Goal: Task Accomplishment & Management: Manage account settings

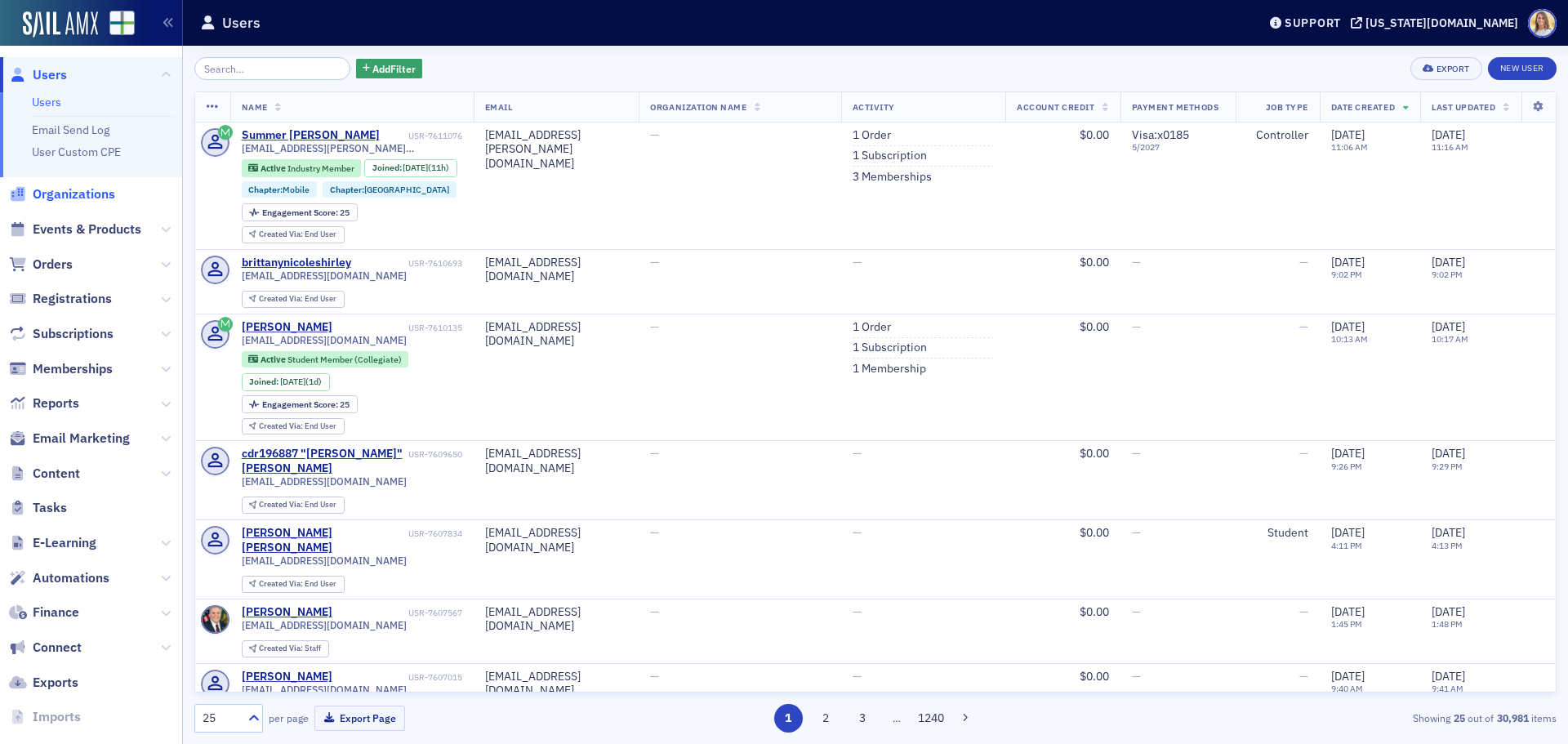
click at [110, 192] on span "Organizations" at bounding box center [74, 195] width 83 height 18
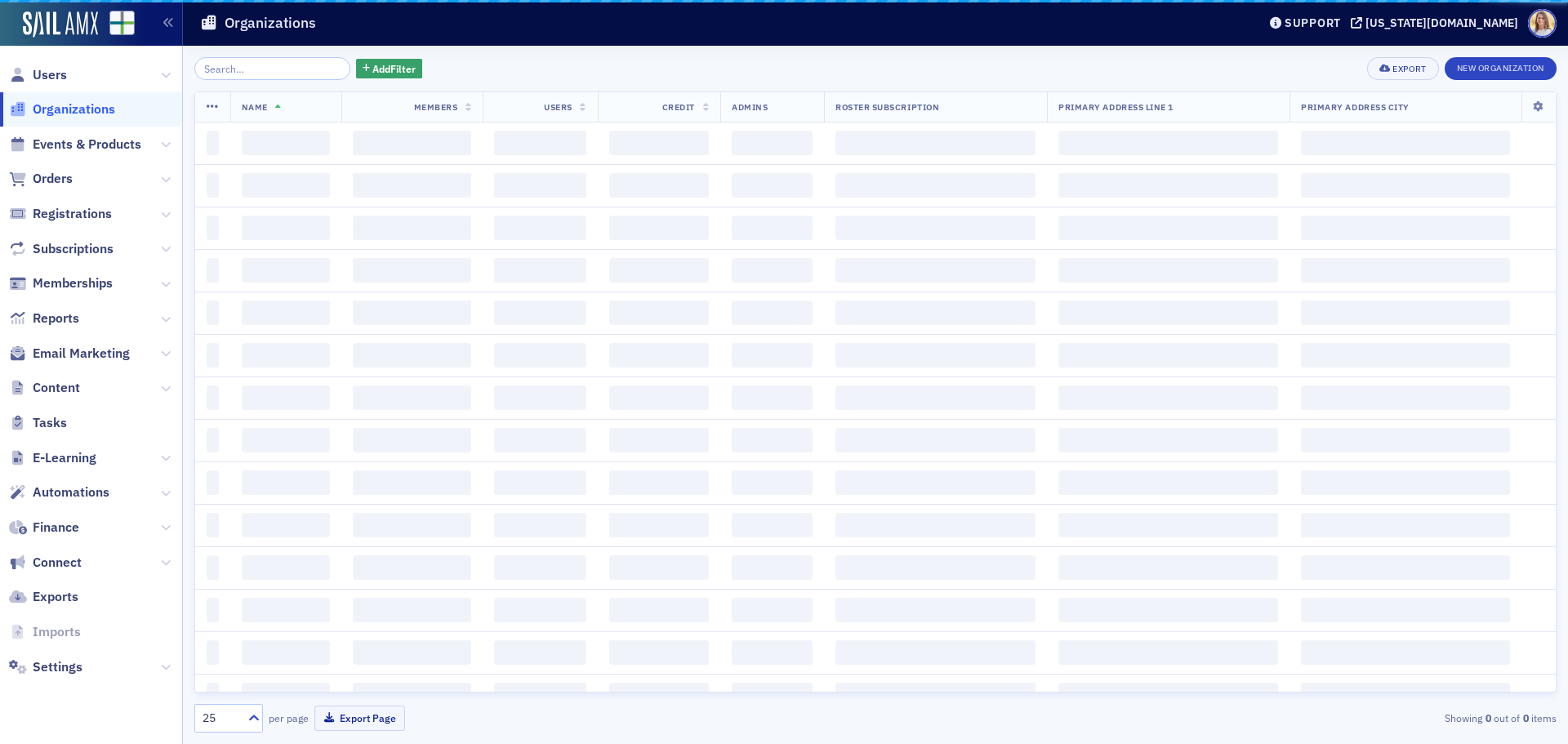
click at [244, 72] on input "search" at bounding box center [272, 69] width 156 height 23
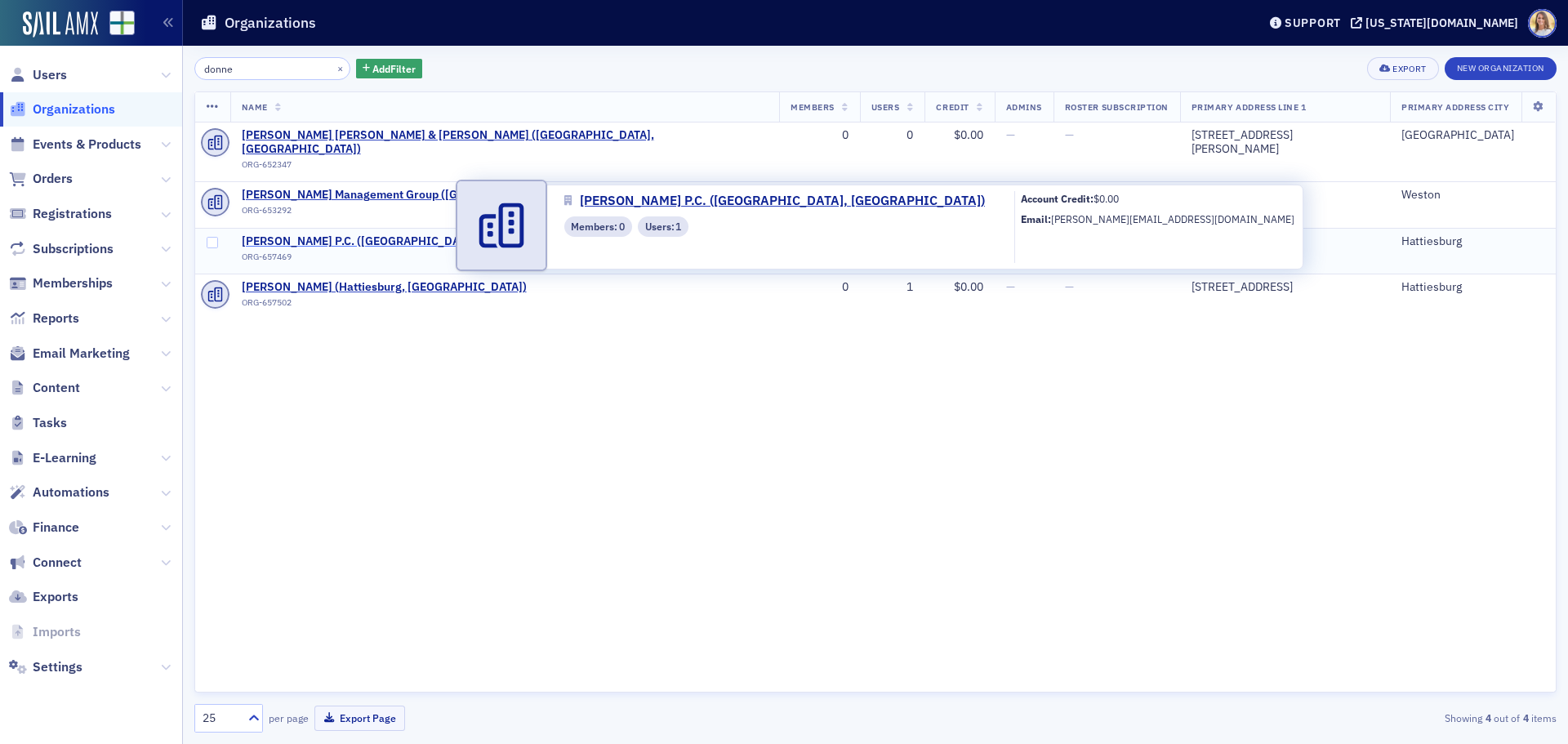
type input "donne"
click at [328, 234] on span "[PERSON_NAME] P.C. ([GEOGRAPHIC_DATA], [GEOGRAPHIC_DATA])" at bounding box center [422, 241] width 359 height 15
select select "US"
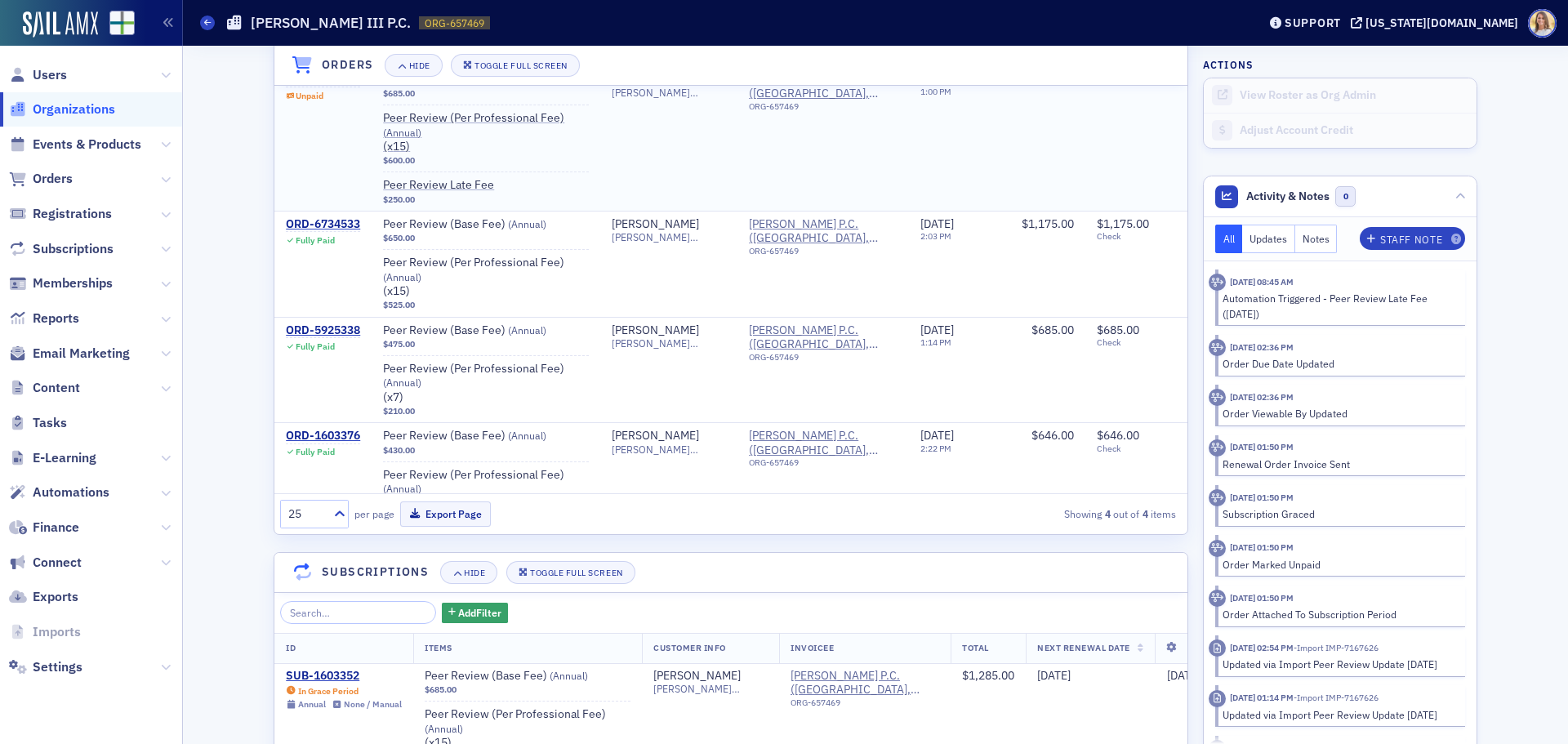
scroll to position [1573, 0]
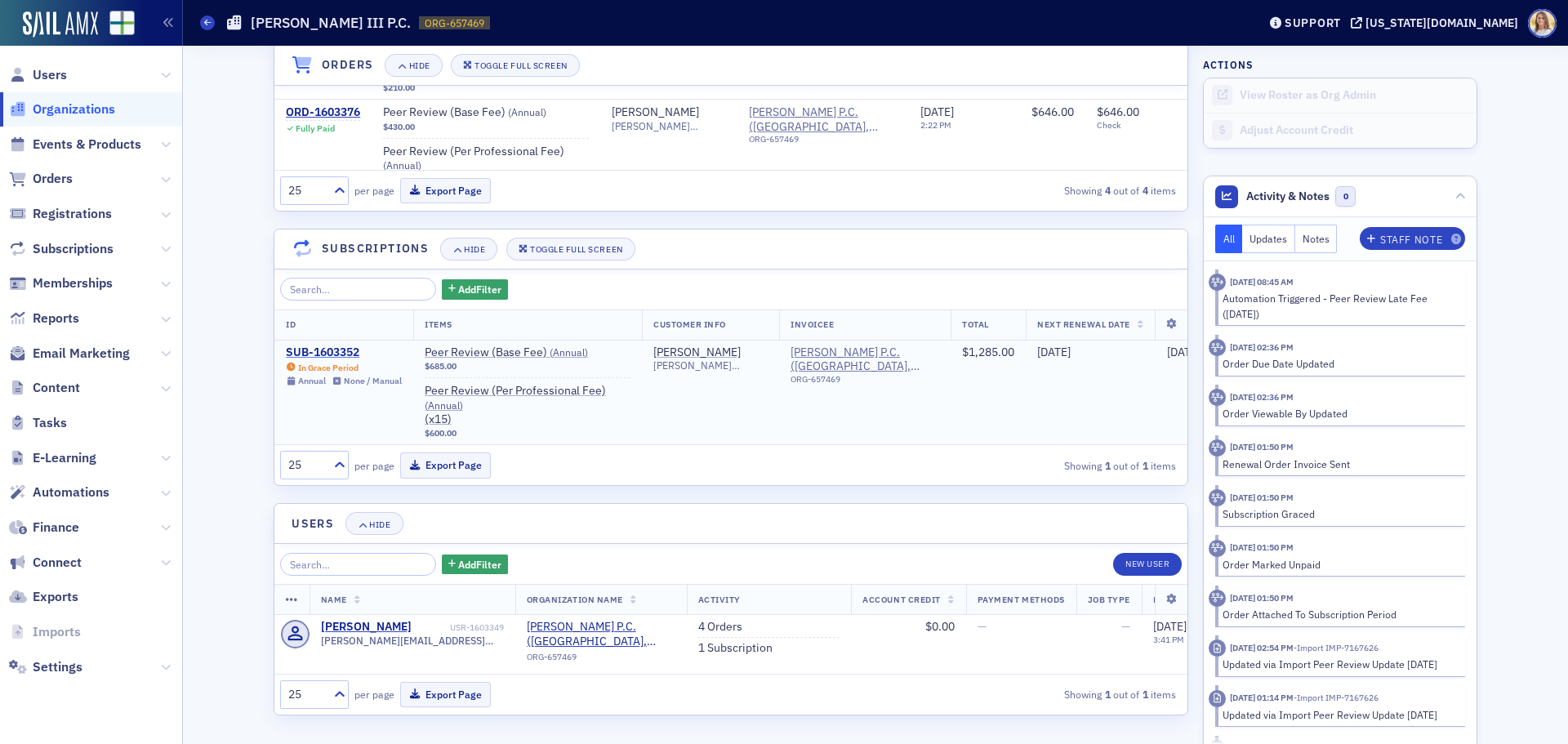
click at [317, 345] on div "SUB-1603352" at bounding box center [344, 352] width 116 height 15
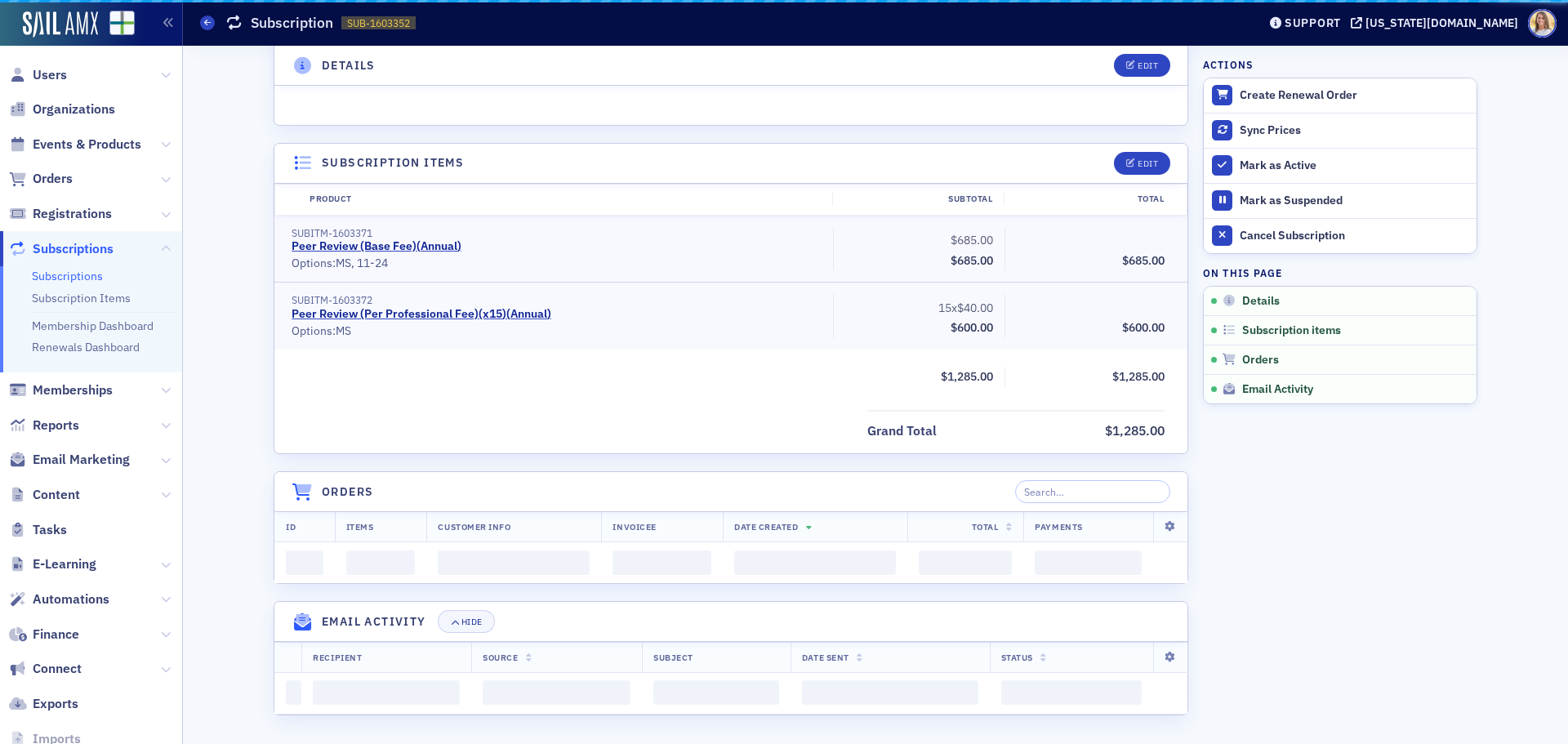
scroll to position [1260, 0]
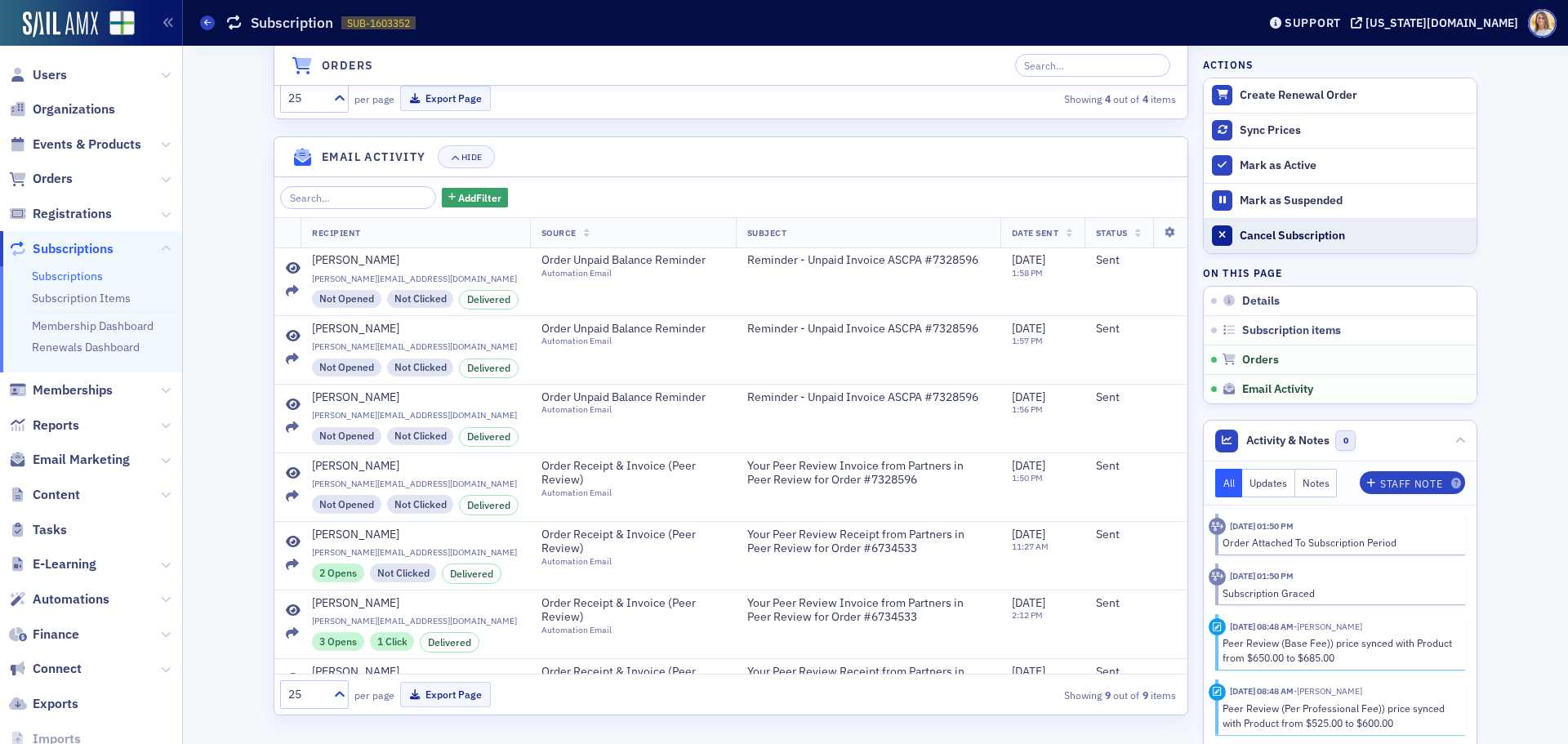
click at [1335, 238] on div "Cancel Subscription" at bounding box center [1354, 236] width 229 height 15
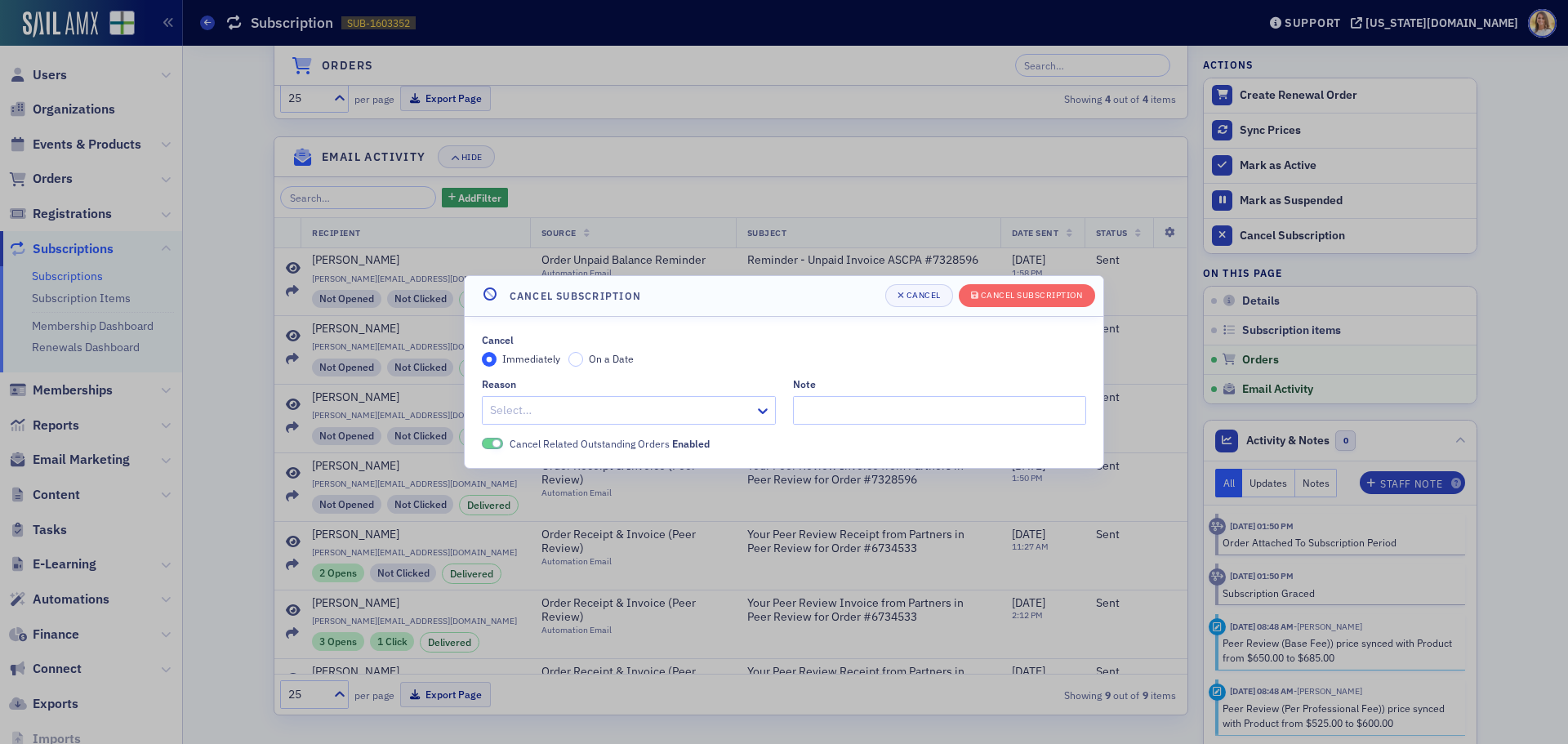
click at [588, 409] on div at bounding box center [621, 409] width 265 height 20
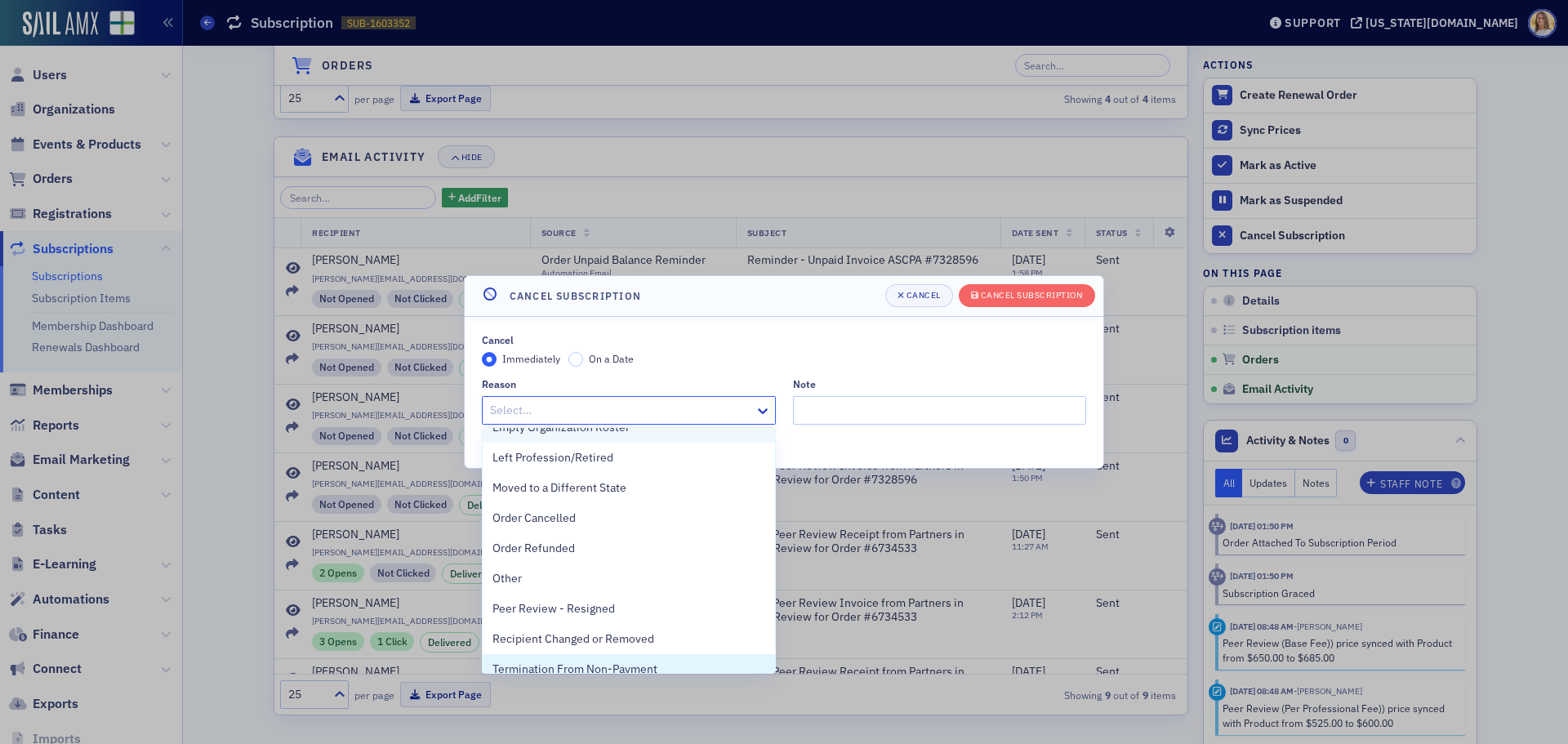
scroll to position [245, 0]
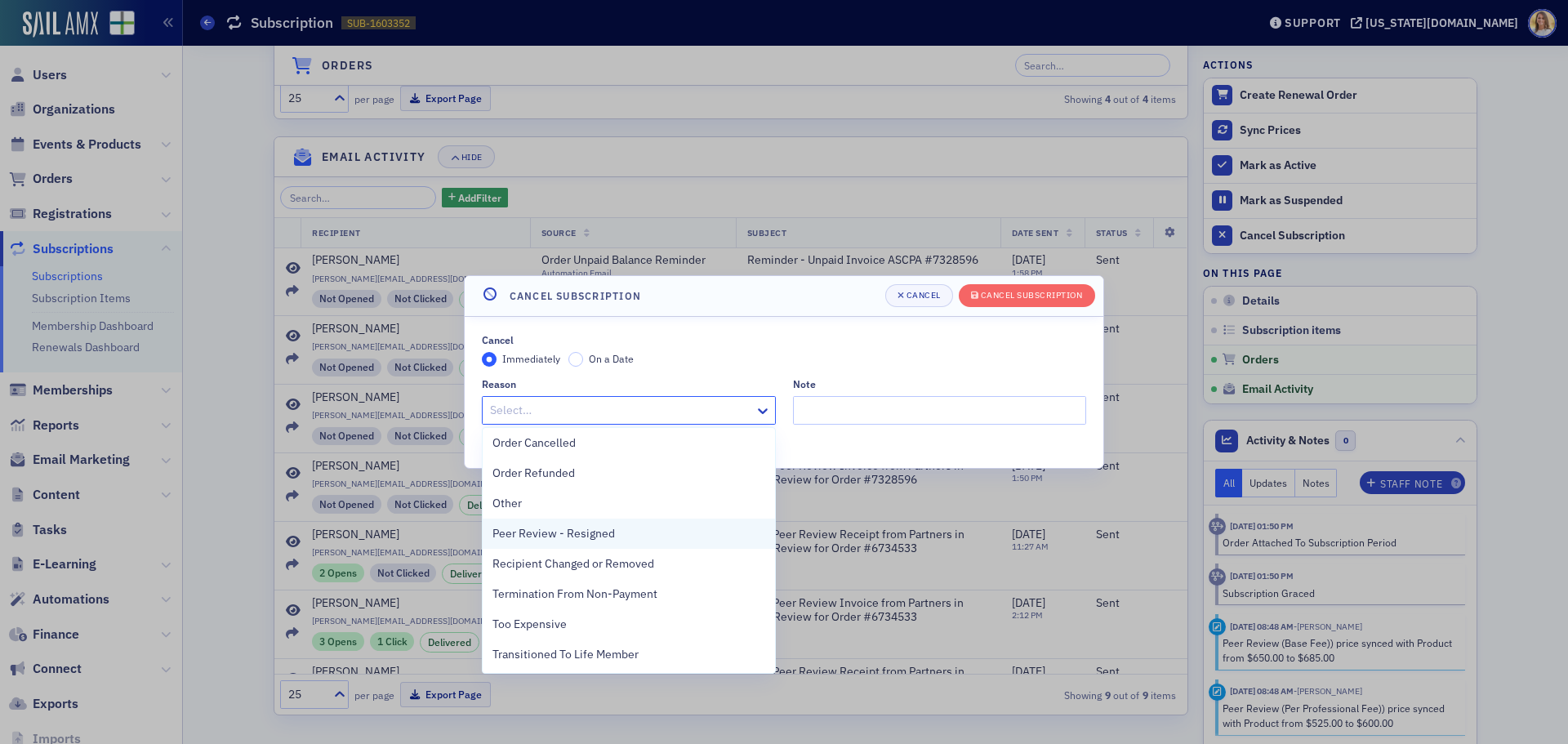
click at [613, 541] on span "Peer Review - Resigned" at bounding box center [553, 533] width 122 height 17
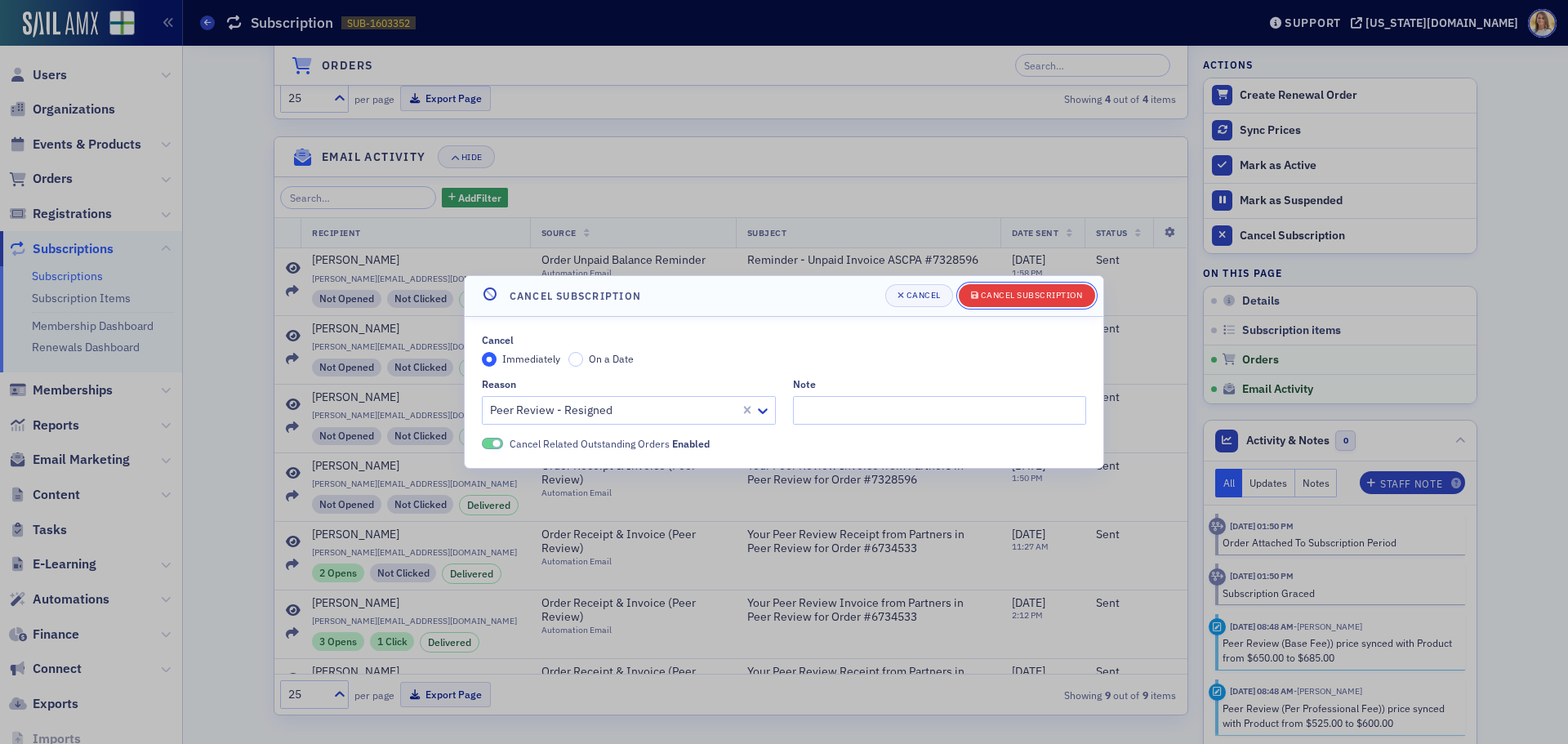
click at [1006, 298] on div "Cancel Subscription" at bounding box center [1032, 295] width 102 height 9
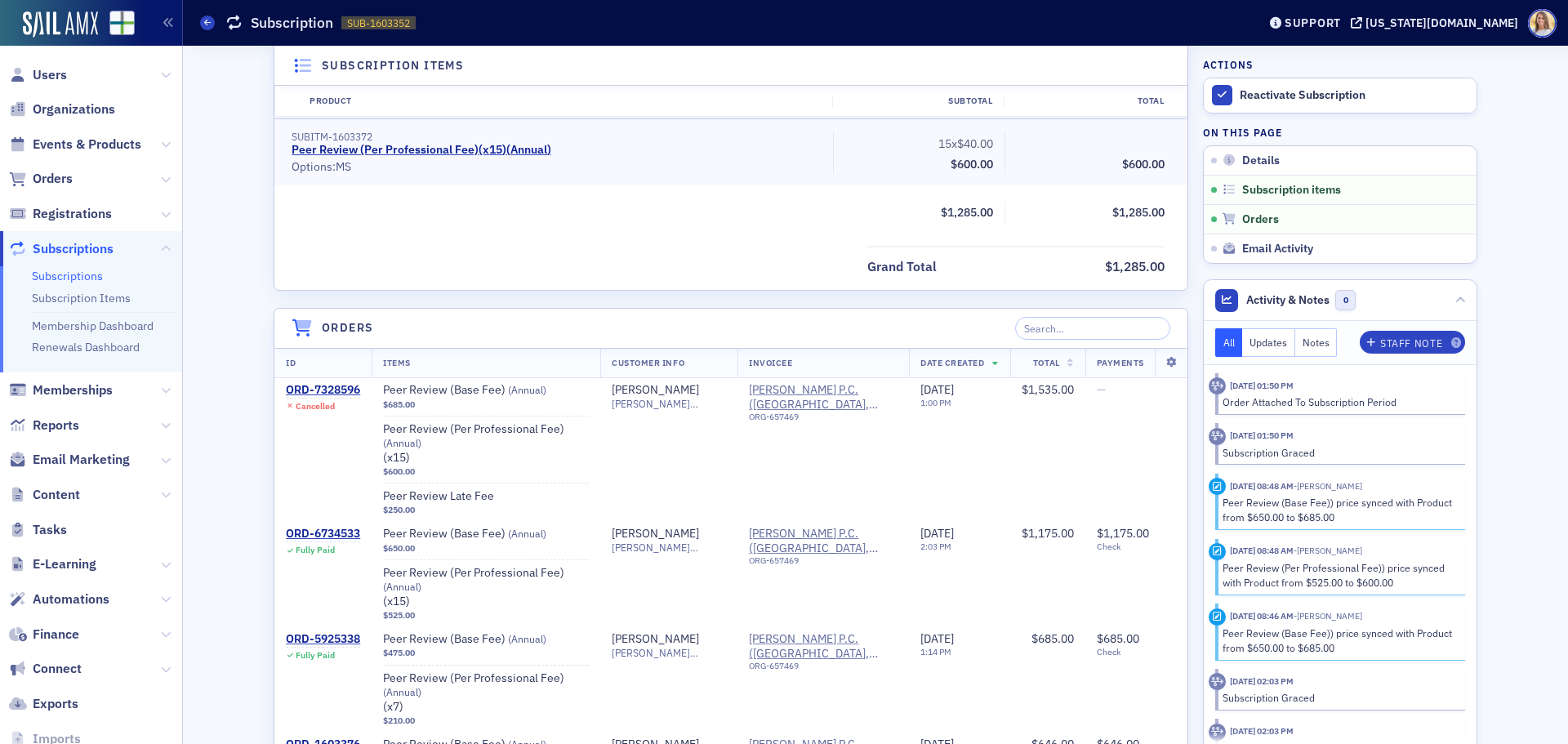
scroll to position [571, 0]
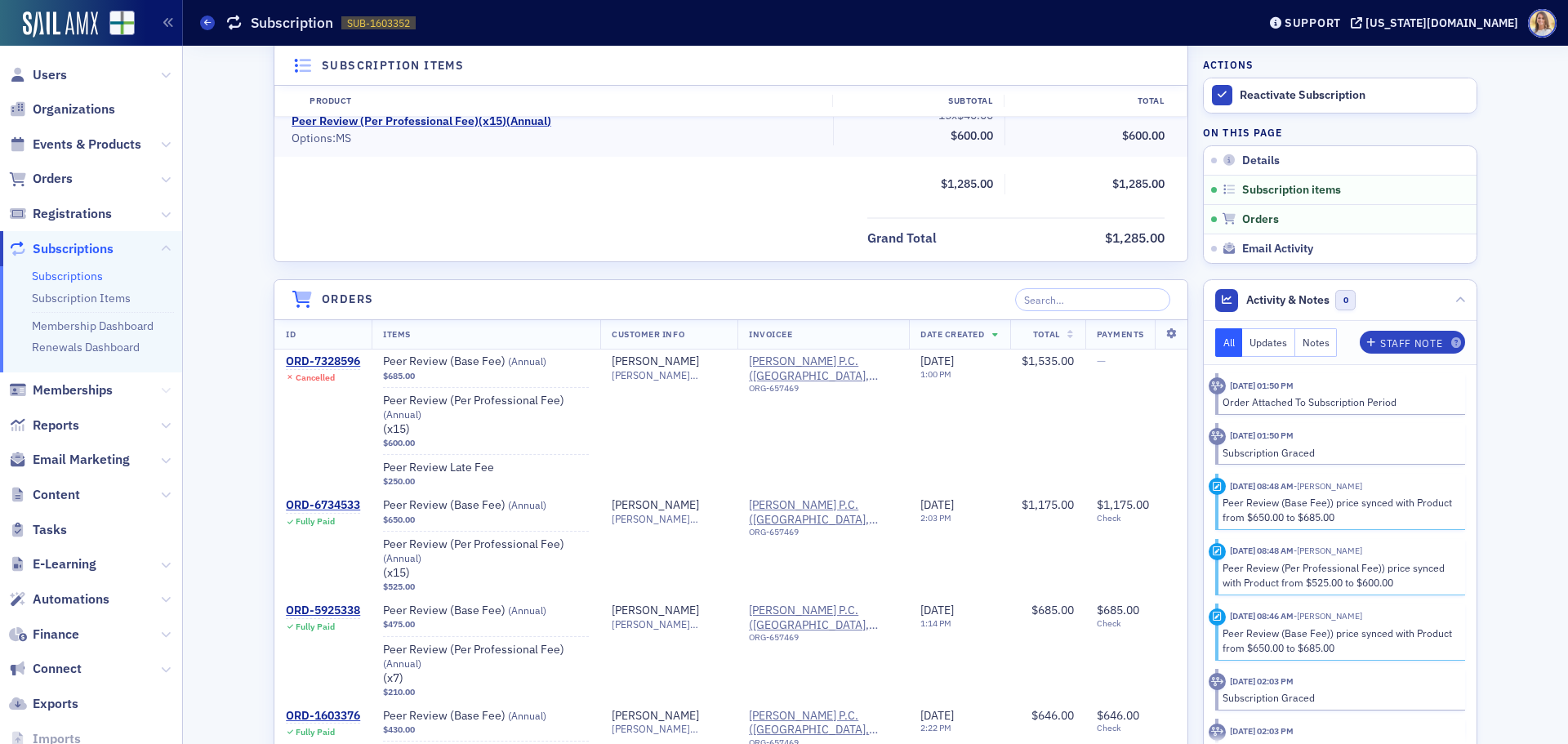
click at [161, 396] on button at bounding box center [166, 390] width 10 height 18
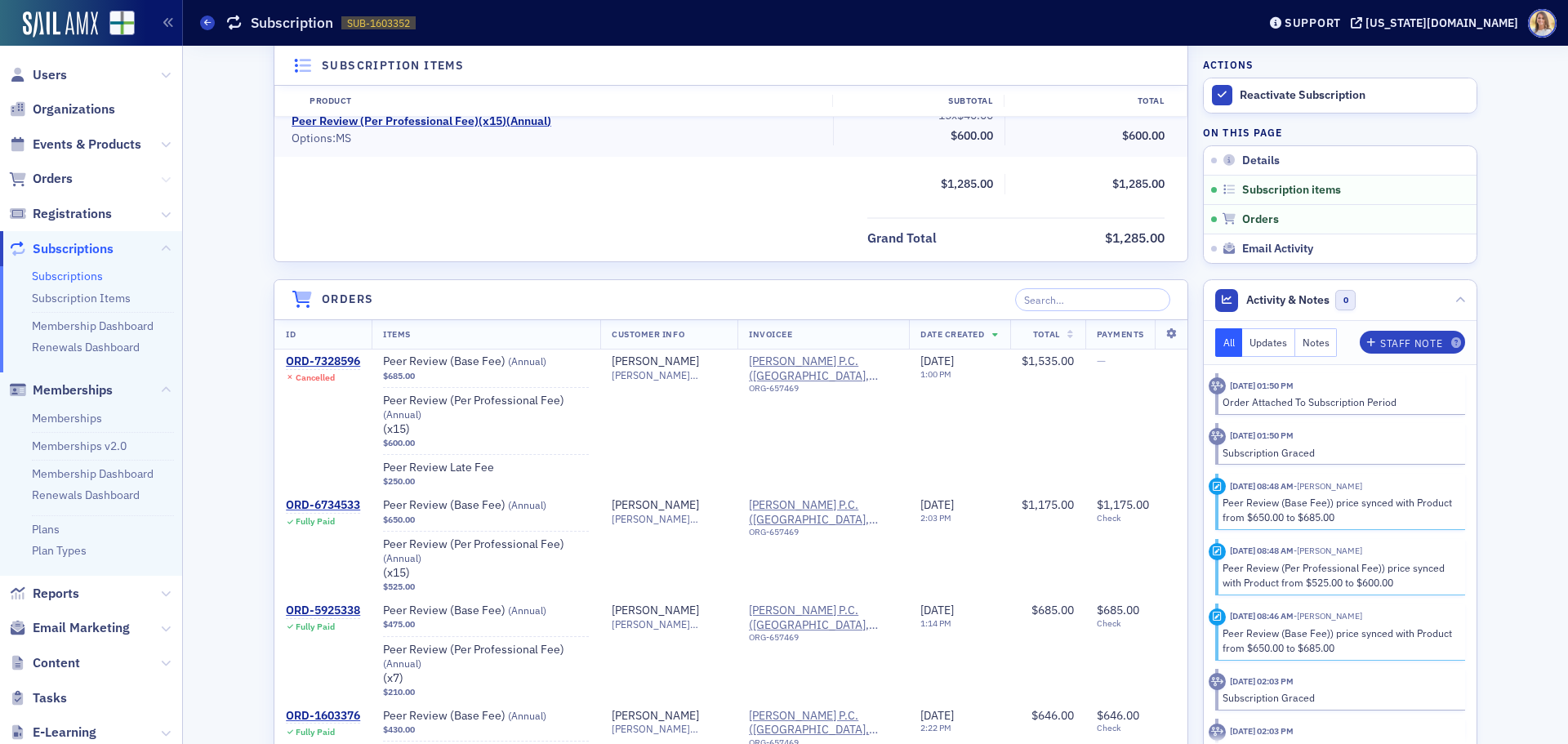
click at [161, 180] on icon at bounding box center [166, 179] width 10 height 10
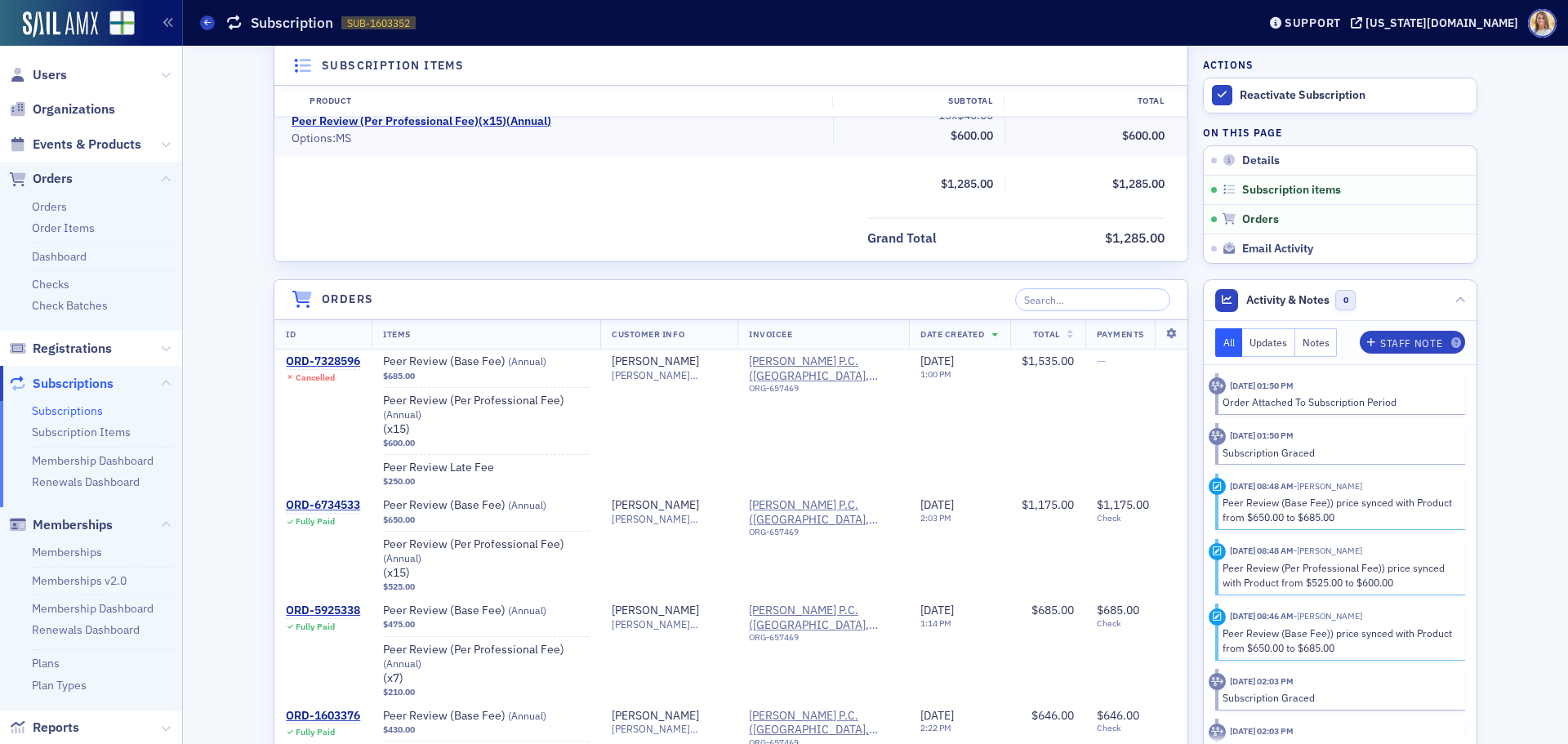
click at [70, 315] on ul "Orders Order Items Dashboard Checks Check Batches" at bounding box center [91, 264] width 182 height 135
drag, startPoint x: 71, startPoint y: 308, endPoint x: 84, endPoint y: 307, distance: 13.0
click at [71, 307] on link "Check Batches" at bounding box center [70, 306] width 76 height 15
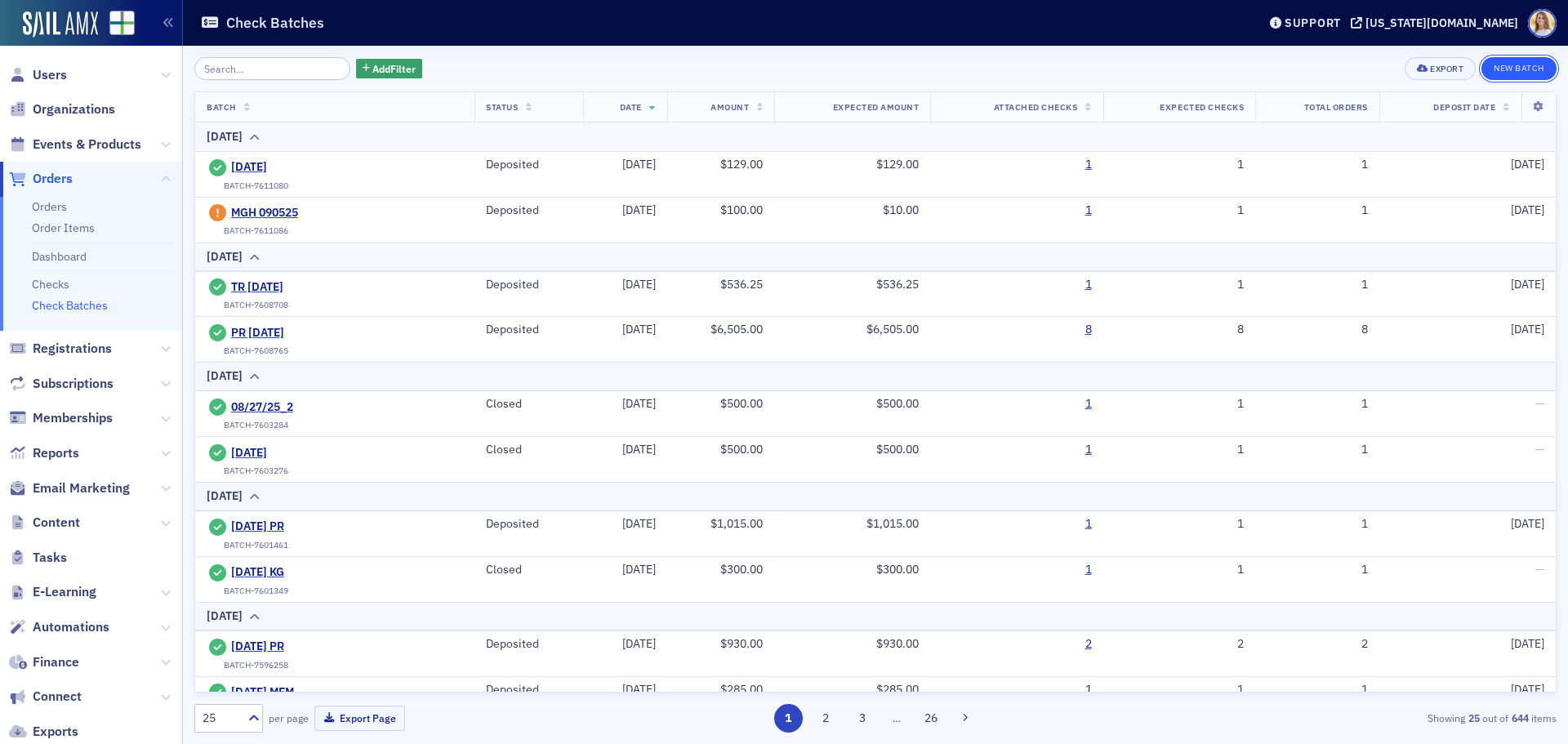
click at [1513, 70] on button "New Batch" at bounding box center [1518, 69] width 75 height 23
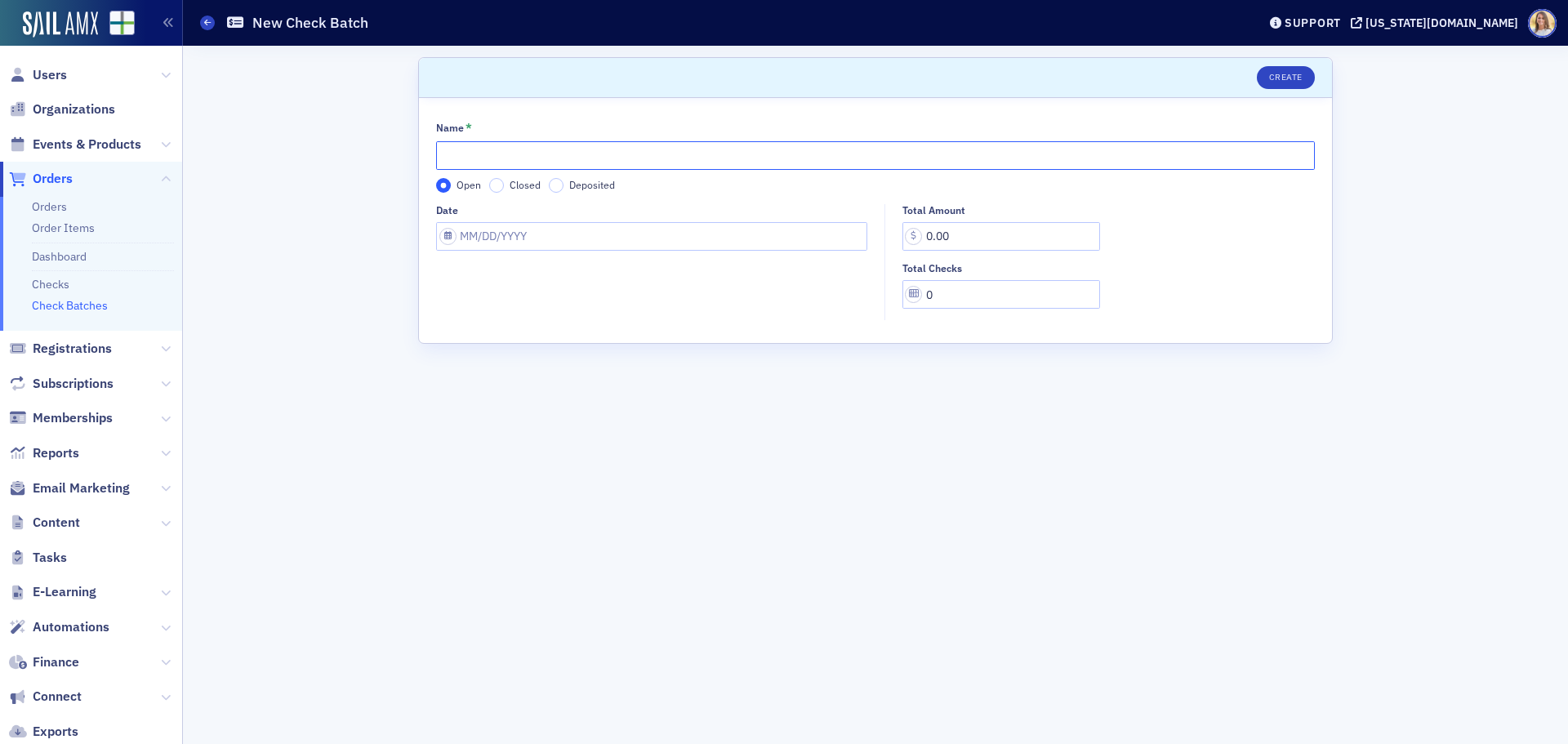
click at [563, 159] on input "Name *" at bounding box center [875, 155] width 879 height 28
type input "[DATE] MEM"
click at [519, 232] on input "Date" at bounding box center [651, 236] width 431 height 28
select select "8"
select select "2025"
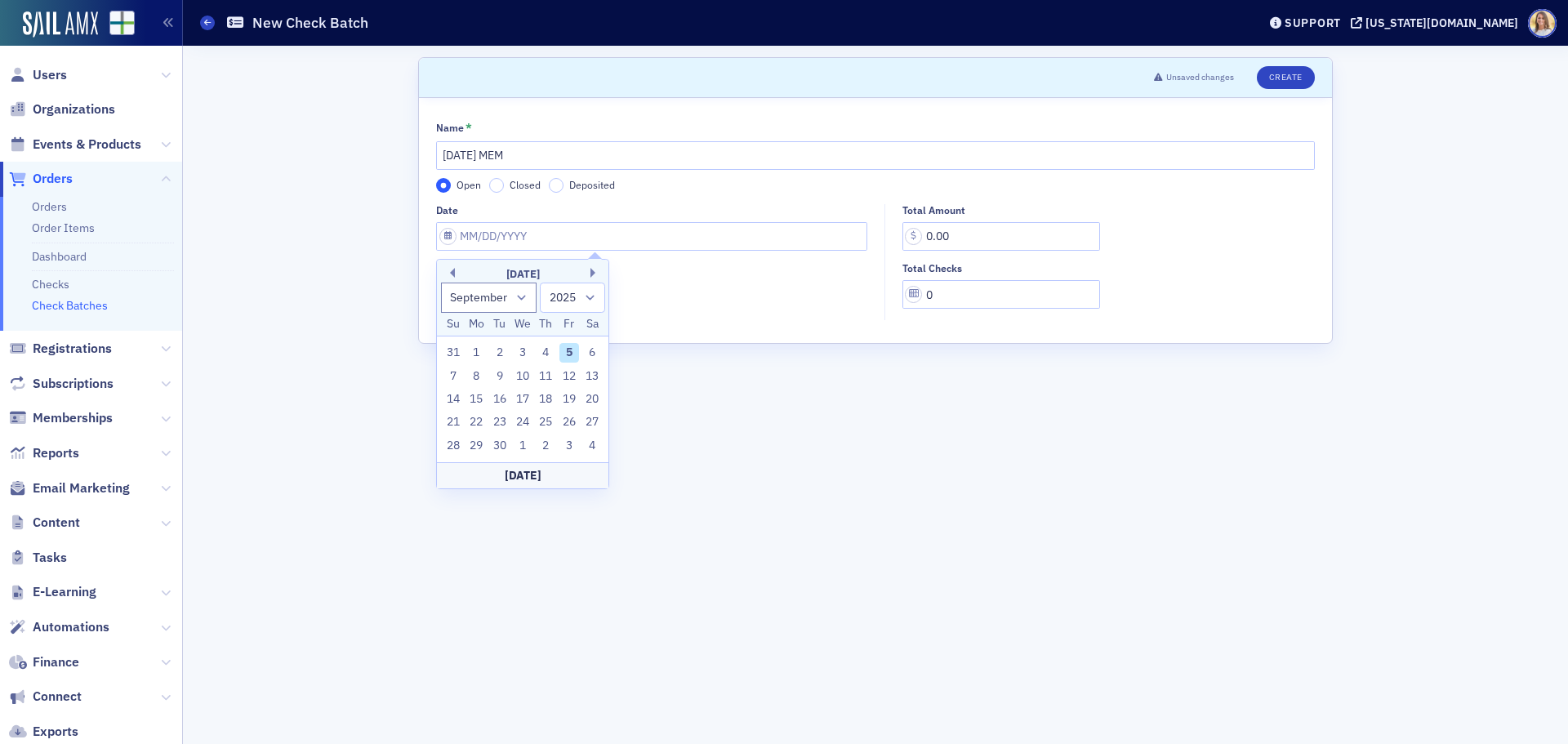
click at [565, 355] on div "5" at bounding box center [569, 353] width 19 height 19
type input "[DATE]"
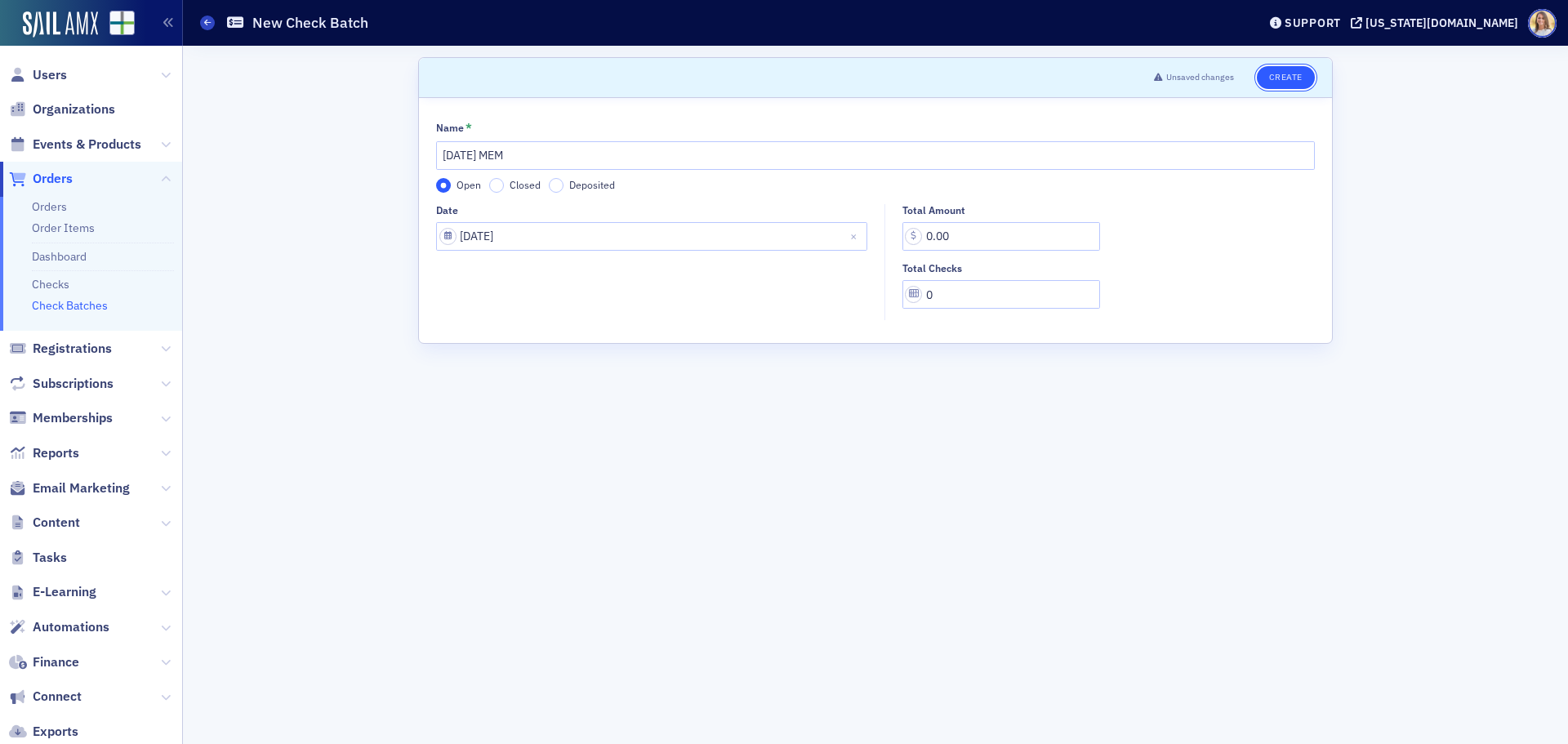
click at [1284, 84] on button "Create" at bounding box center [1285, 77] width 58 height 23
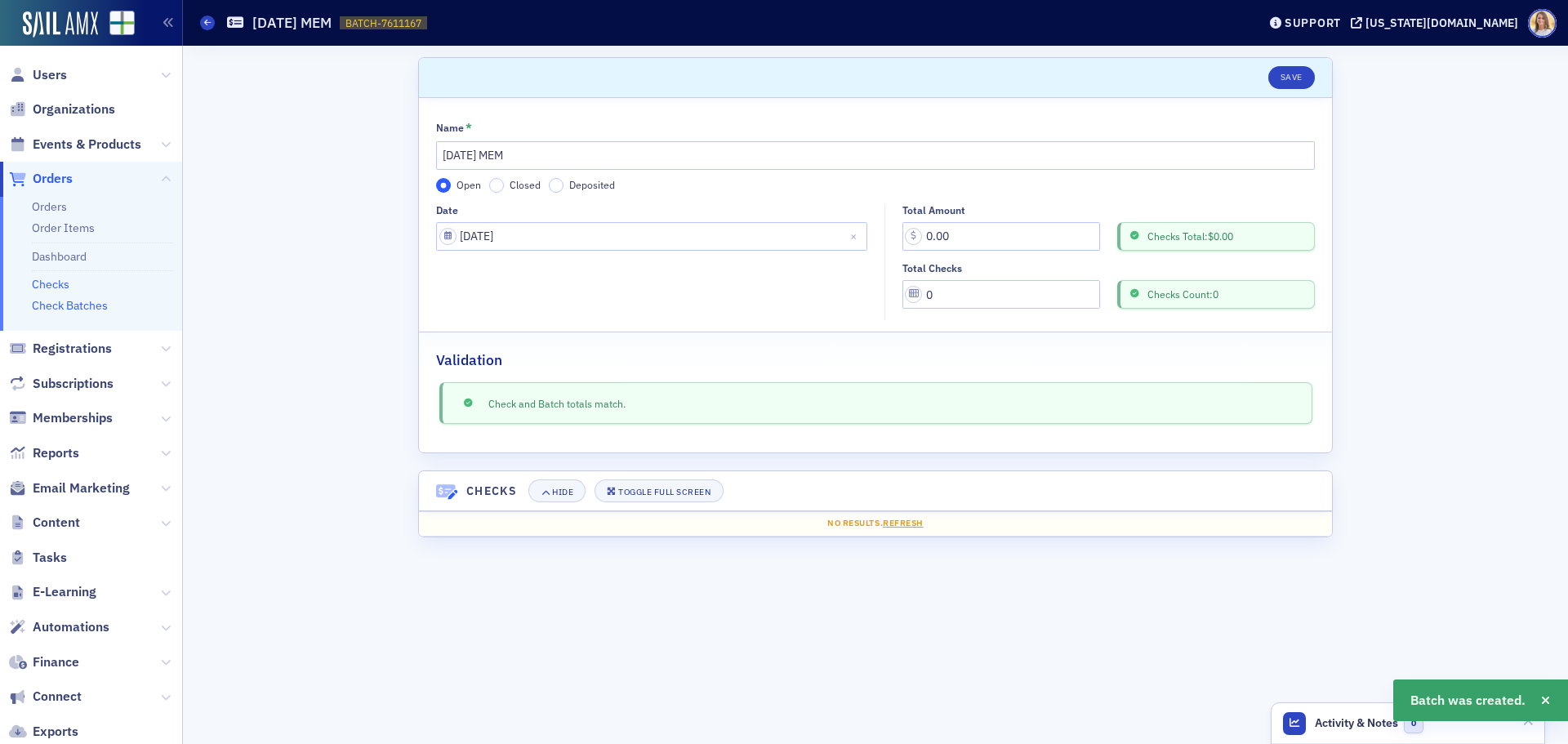
click at [60, 281] on link "Checks" at bounding box center [50, 284] width 38 height 15
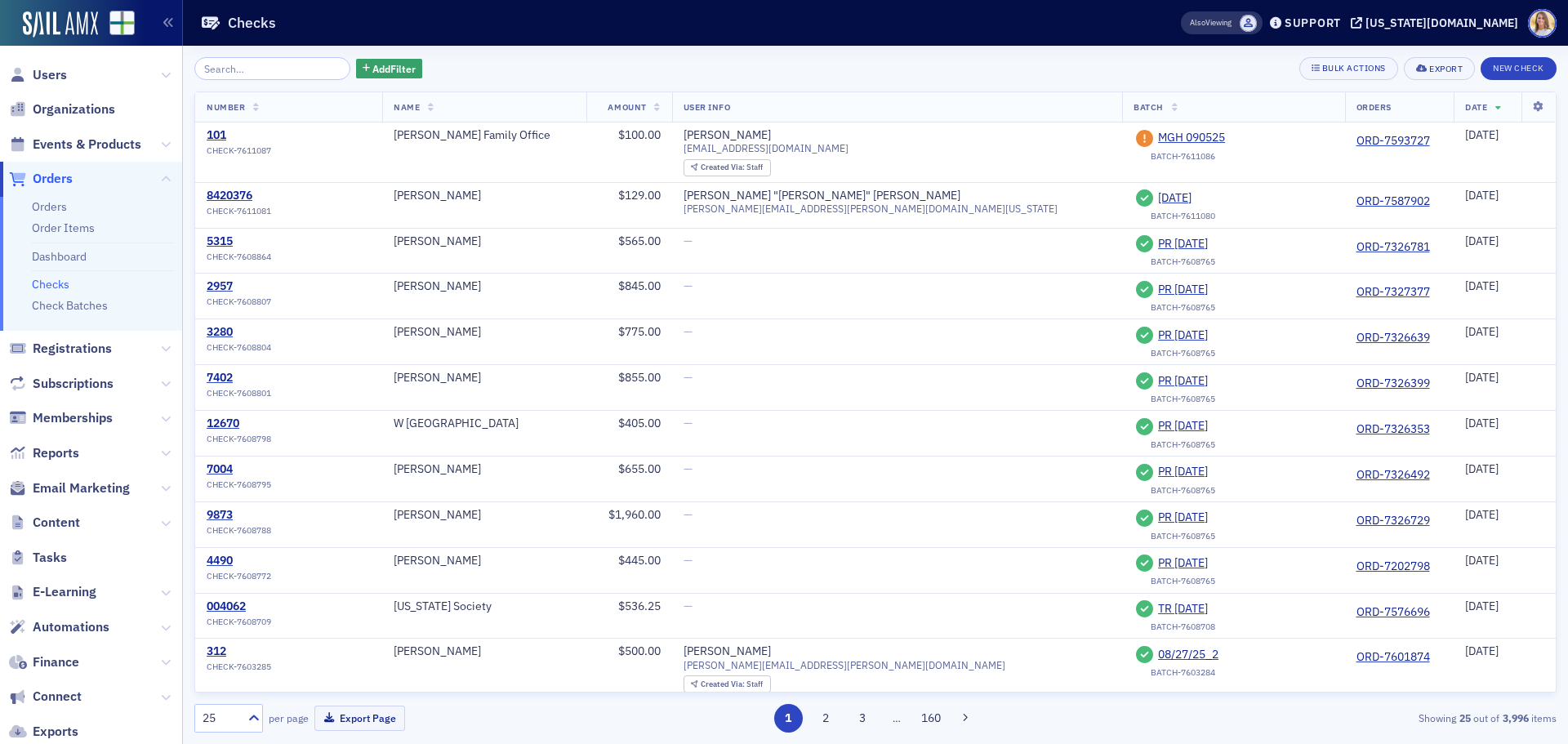
click at [53, 177] on span "Orders" at bounding box center [52, 179] width 40 height 18
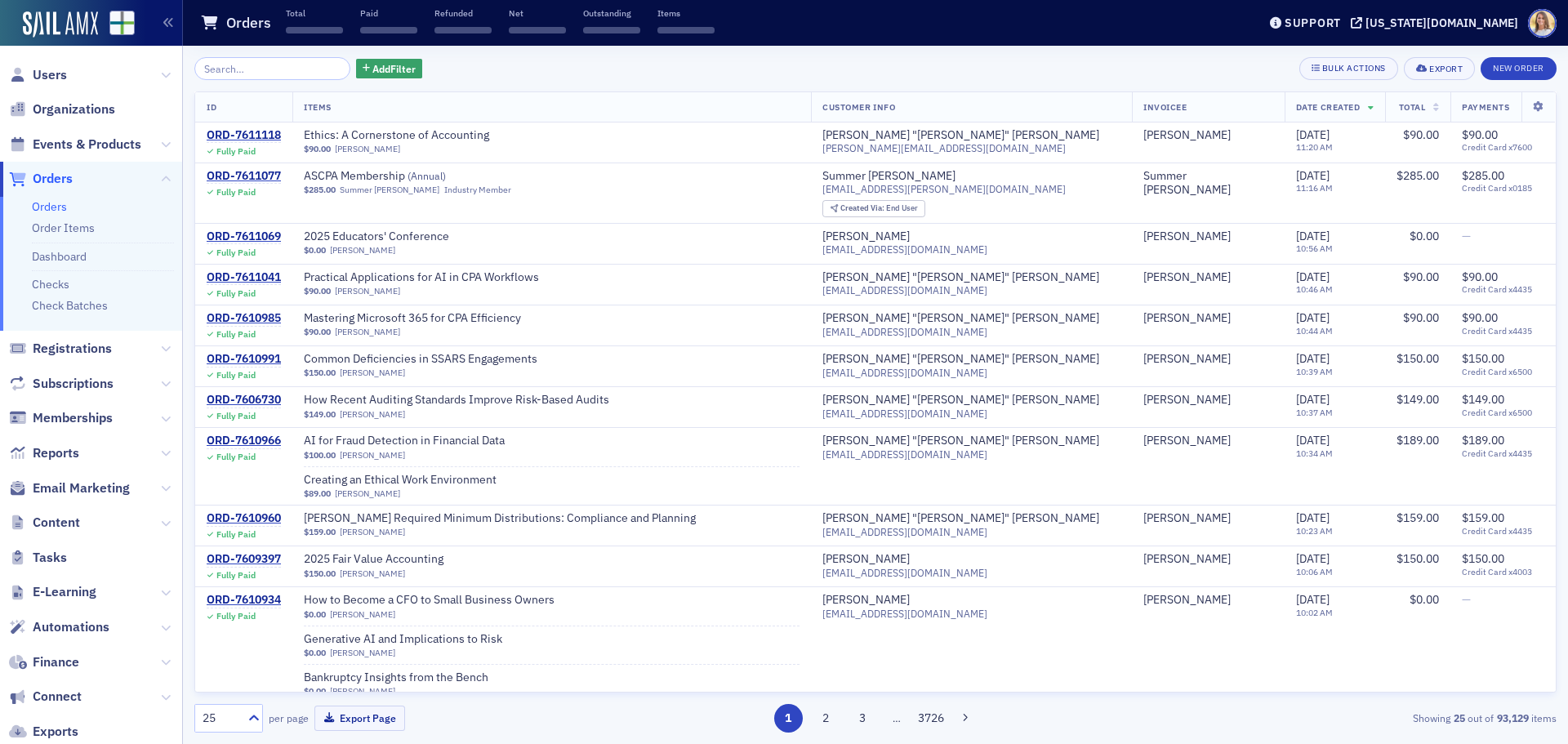
click at [288, 63] on input "search" at bounding box center [272, 69] width 156 height 23
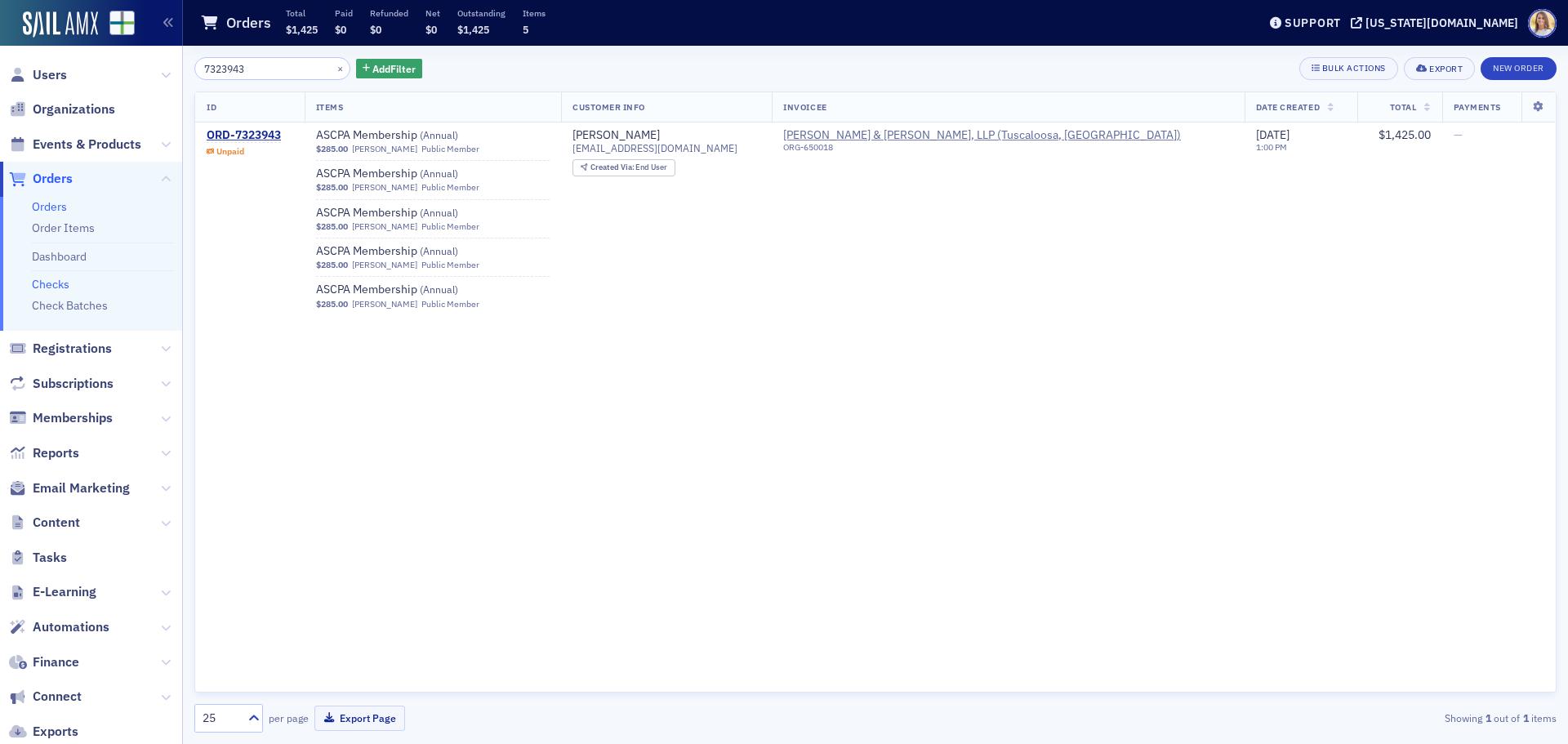
type input "7323943"
click at [51, 284] on link "Checks" at bounding box center [50, 284] width 38 height 15
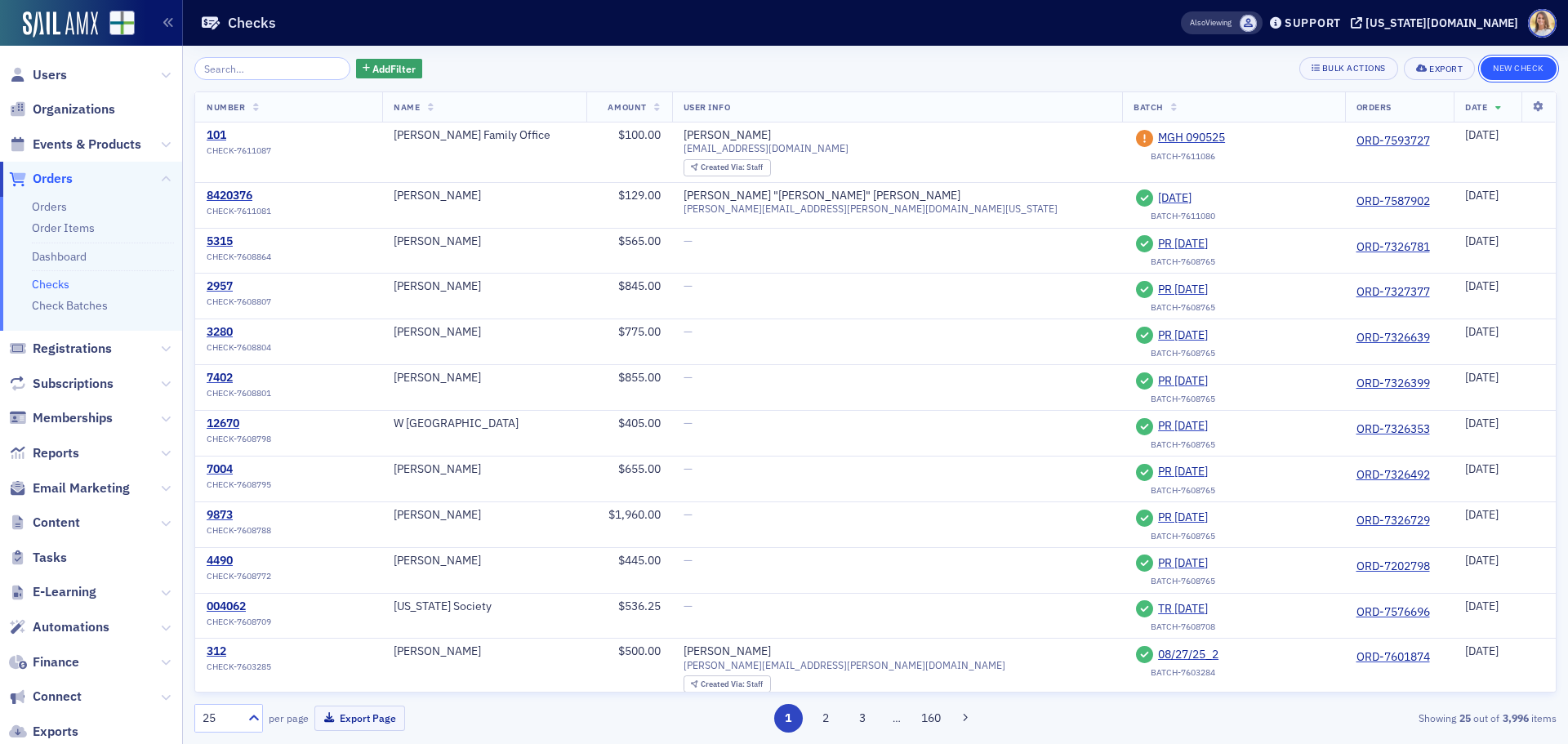
click at [1514, 70] on button "New Check" at bounding box center [1519, 69] width 76 height 23
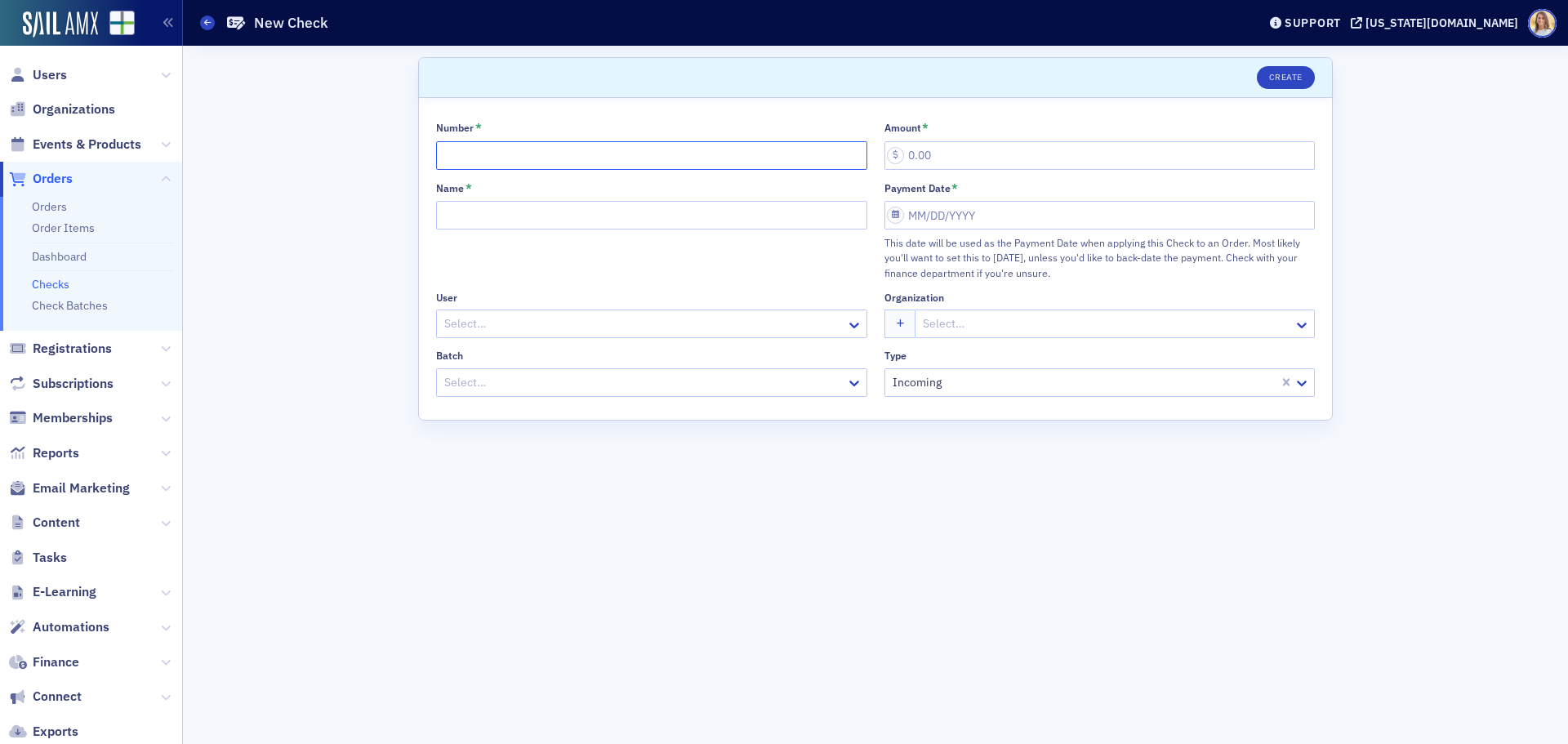
click at [508, 154] on input "Number *" at bounding box center [651, 155] width 431 height 28
type input "3874"
type input "1,425.00"
type input "[PERSON_NAME] & [PERSON_NAME]"
click at [1012, 205] on input "Payment Date *" at bounding box center [1100, 215] width 431 height 28
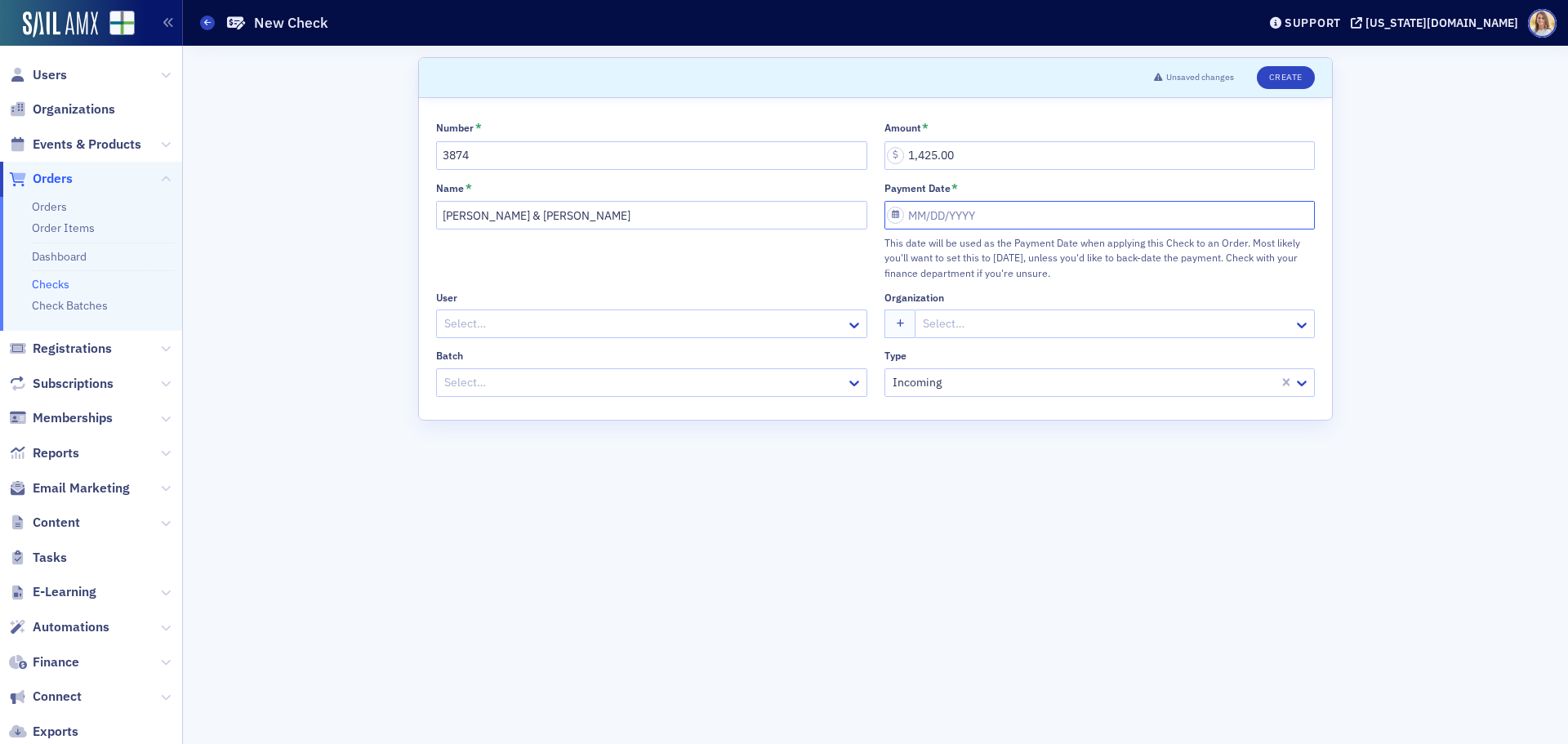
select select "8"
select select "2025"
click at [1016, 326] on div "5" at bounding box center [1018, 331] width 19 height 19
type input "[DATE]"
click at [703, 374] on div at bounding box center [644, 382] width 401 height 20
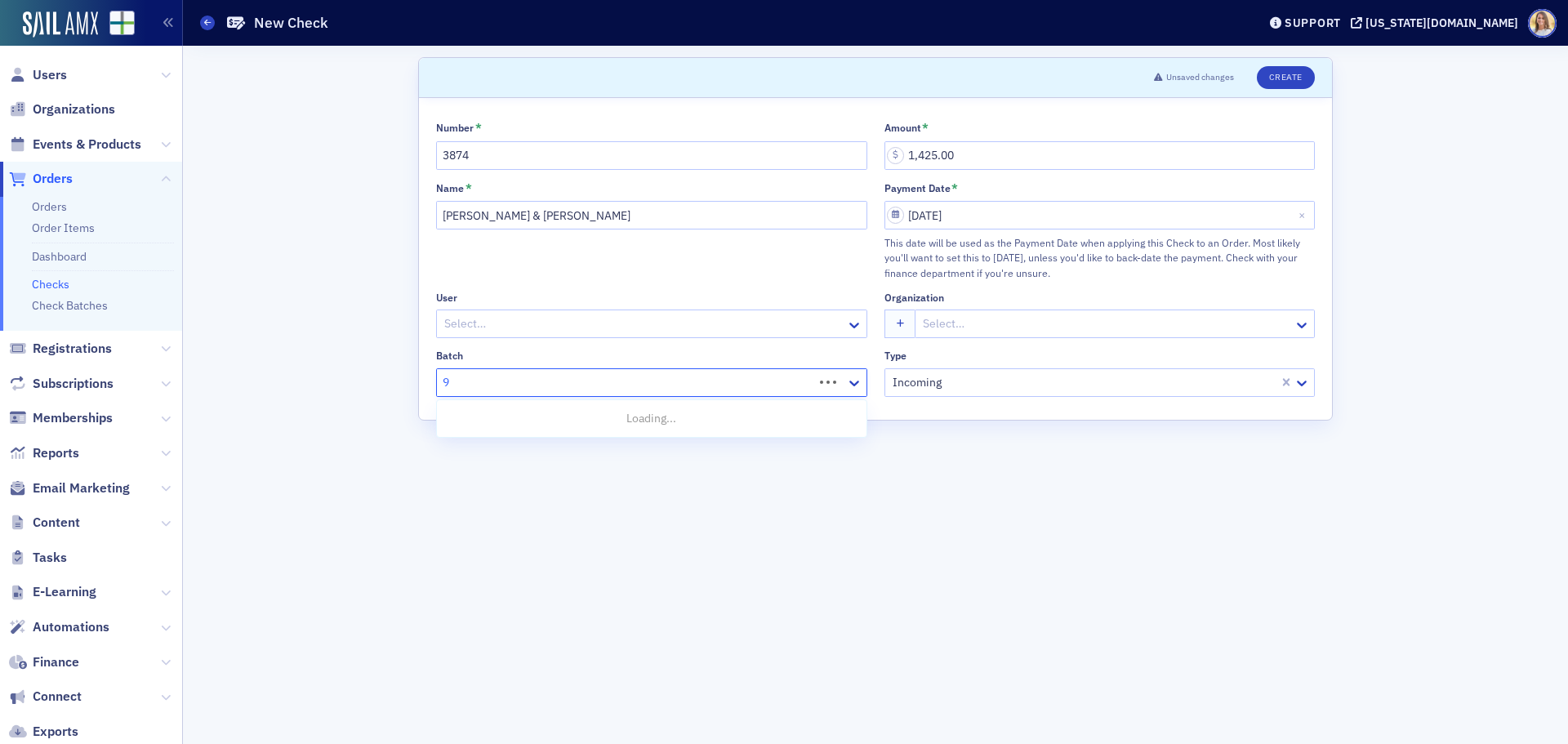
type input "9-"
click at [670, 452] on div "[DATE] MEM" at bounding box center [651, 448] width 410 height 17
click at [1297, 73] on button "Create" at bounding box center [1285, 77] width 58 height 23
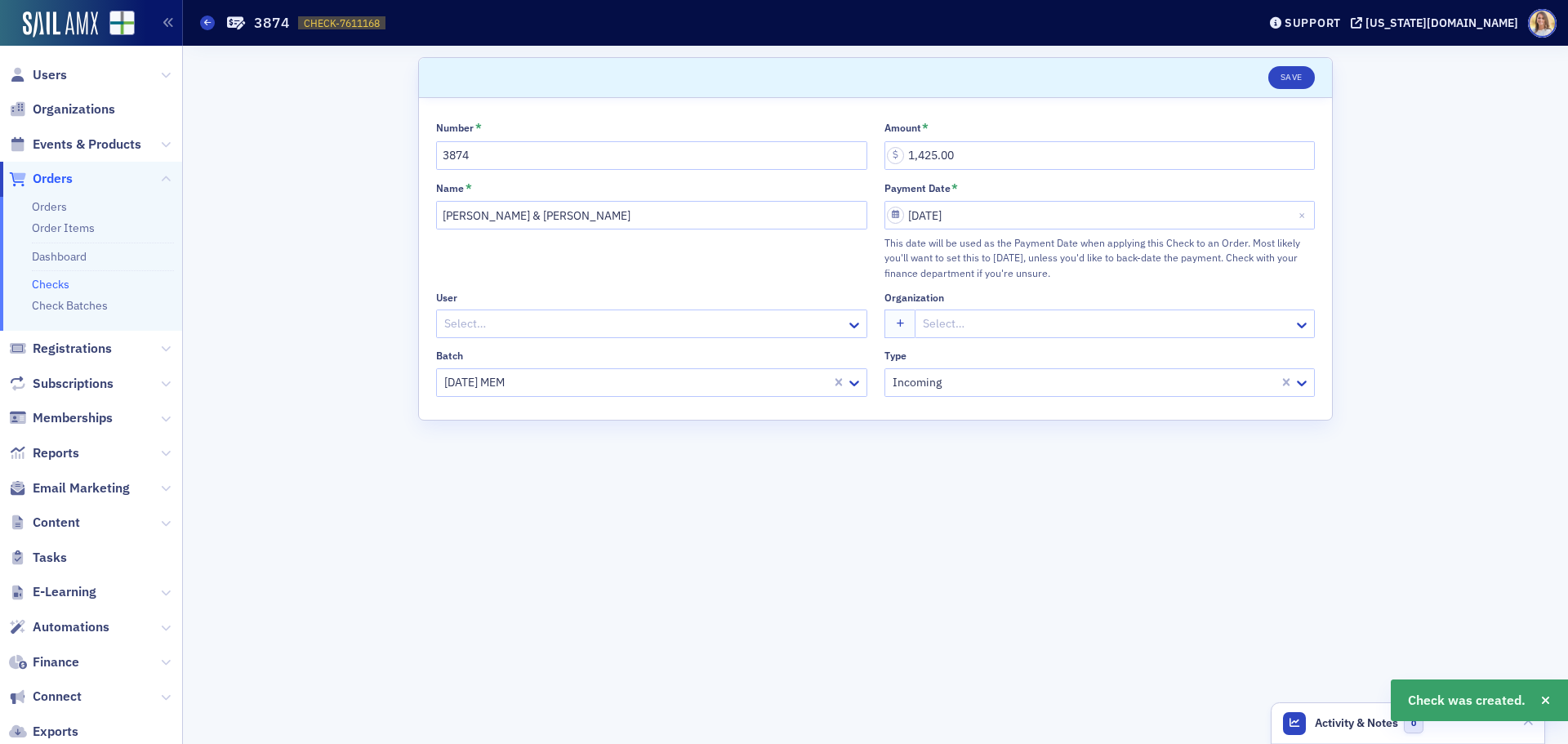
click at [338, 22] on span "CHECK-7611168" at bounding box center [342, 24] width 76 height 14
copy span "CHECK-7611168 7611168"
click at [54, 181] on span "Orders" at bounding box center [52, 179] width 40 height 18
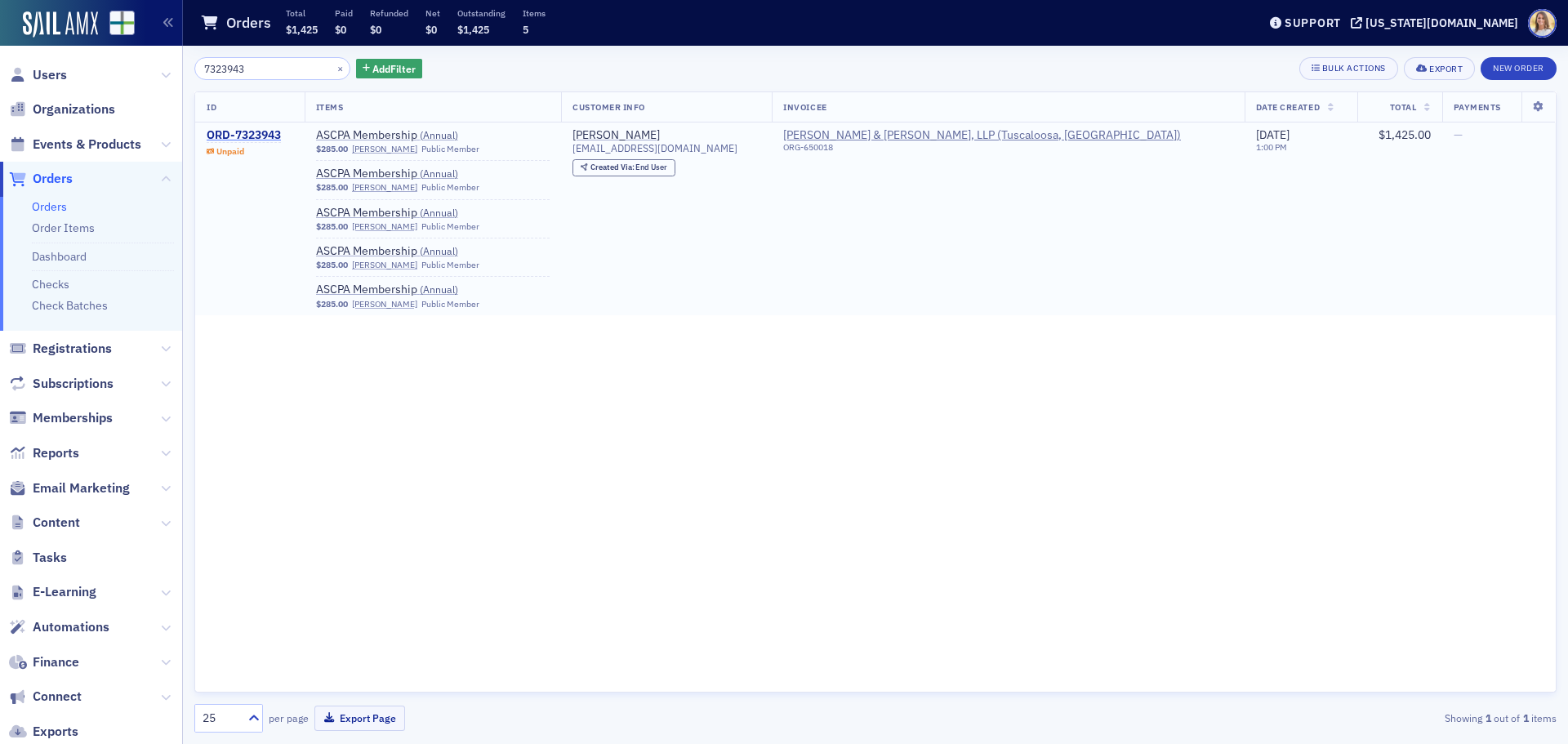
click at [265, 136] on div "ORD-7323943" at bounding box center [244, 136] width 74 height 15
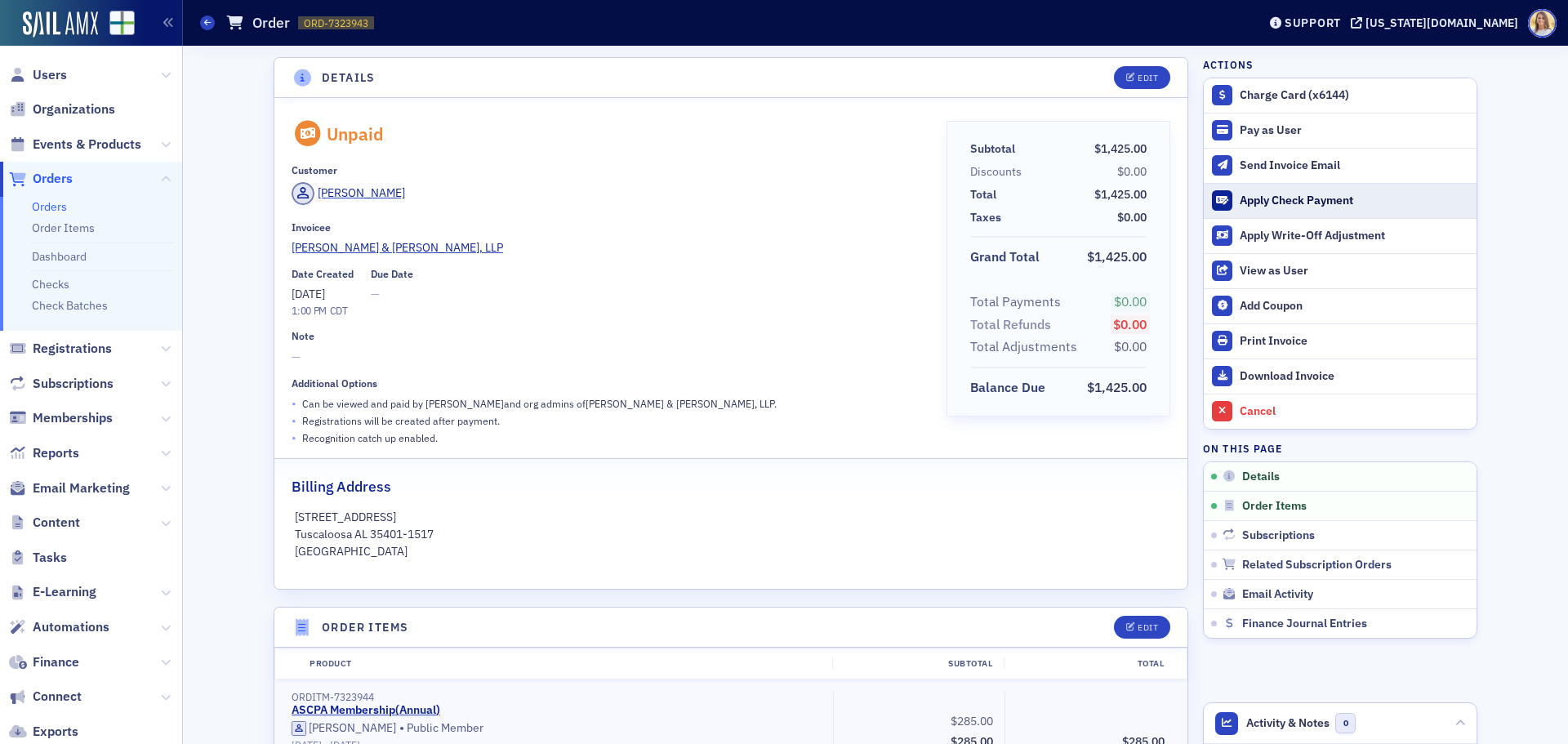
click at [1316, 200] on div "Apply Check Payment" at bounding box center [1354, 201] width 229 height 15
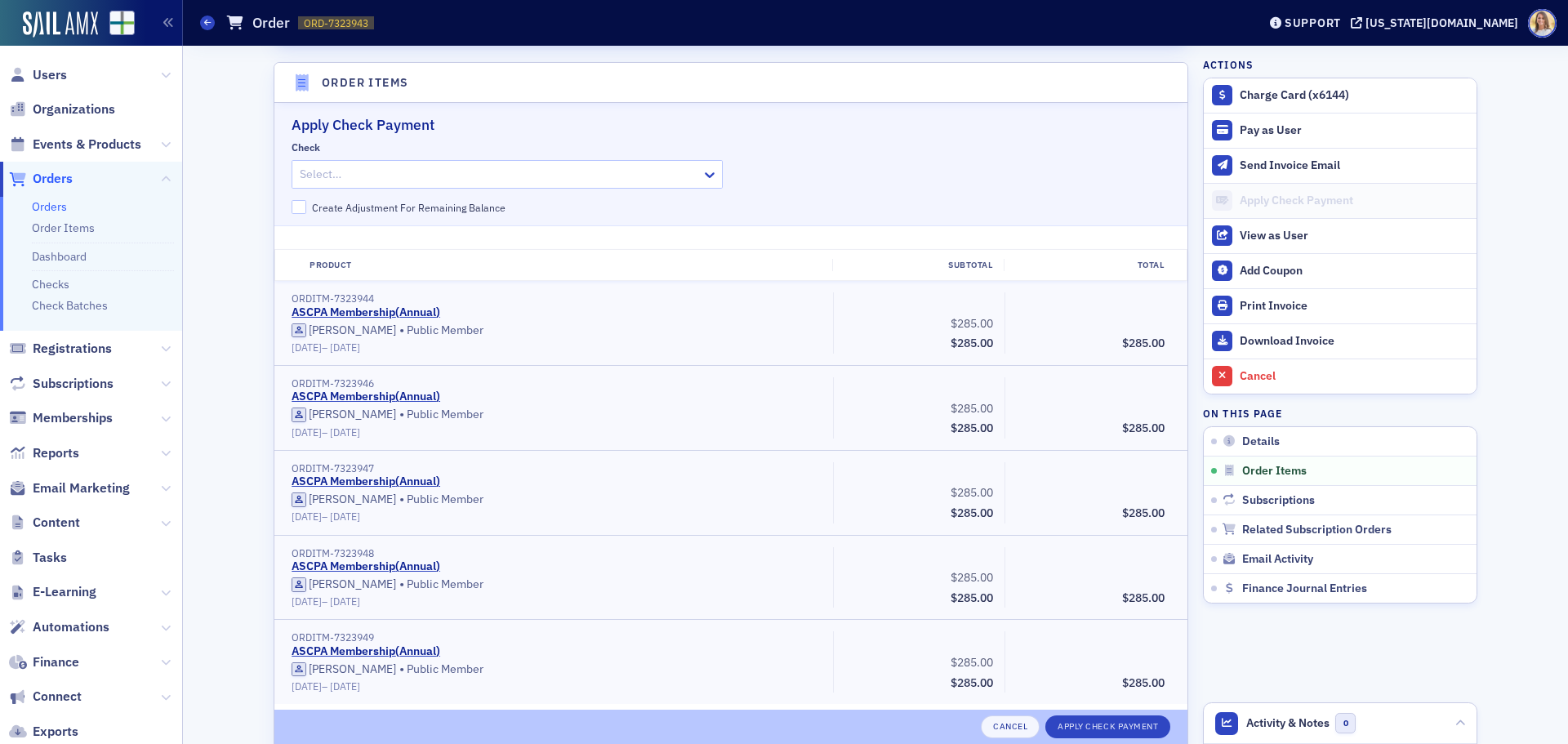
scroll to position [553, 0]
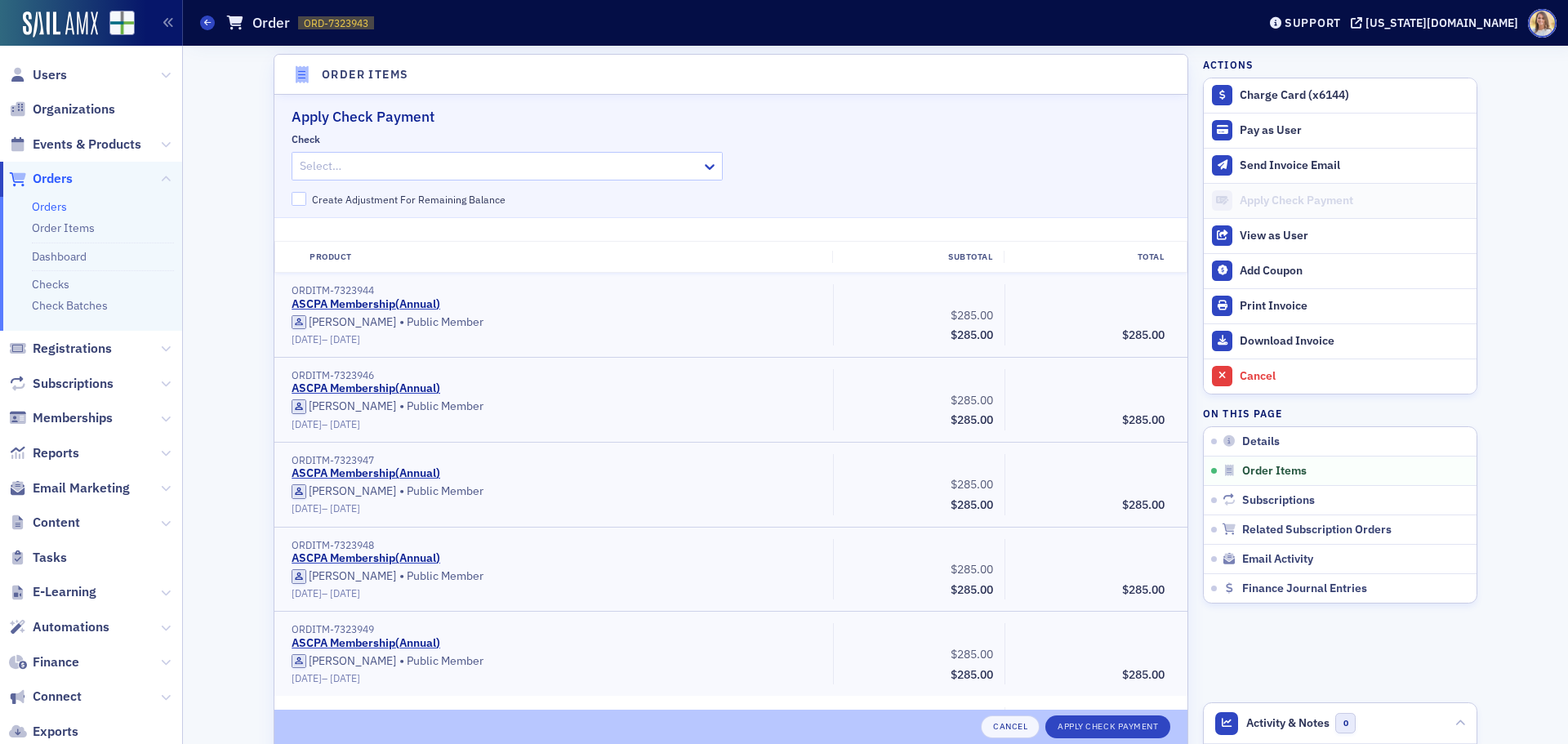
click at [404, 177] on div "Select…" at bounding box center [497, 166] width 409 height 24
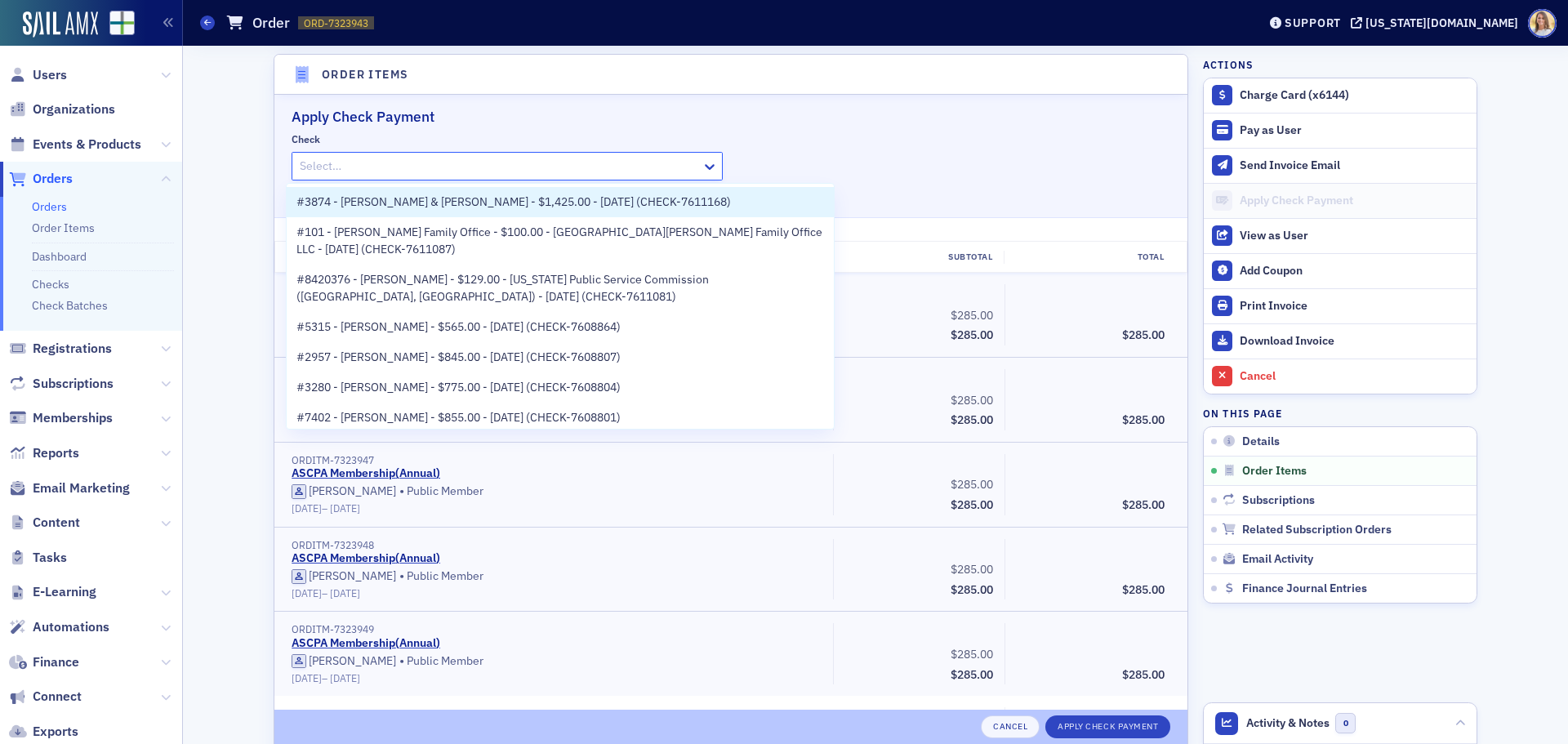
paste input "CHECK-7611168"
type input "CHECK-7611168"
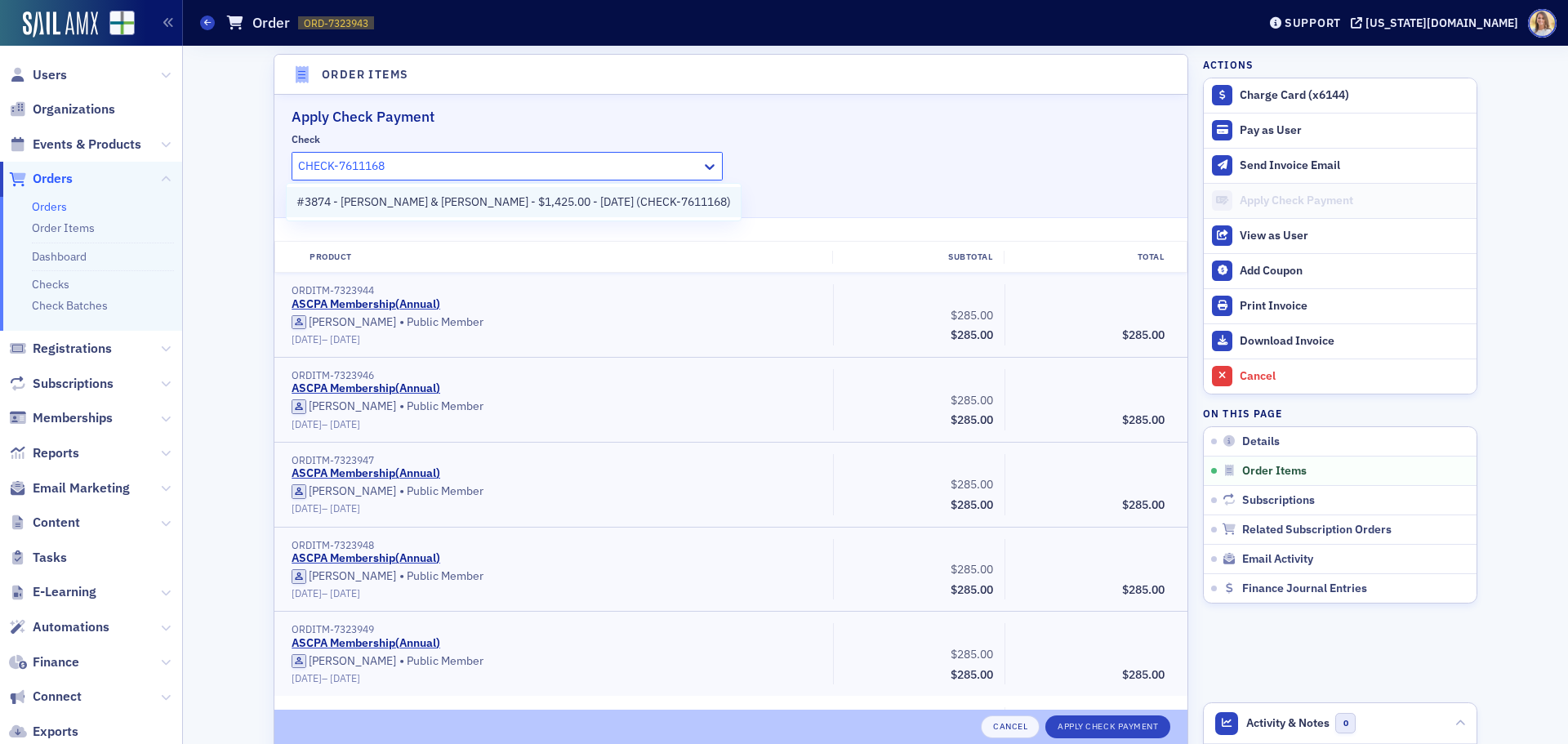
drag, startPoint x: 429, startPoint y: 198, endPoint x: 699, endPoint y: 264, distance: 277.9
click at [429, 199] on span "#3874 - [PERSON_NAME] & [PERSON_NAME] - $1,425.00 - [DATE] (CHECK-7611168)" at bounding box center [513, 202] width 434 height 17
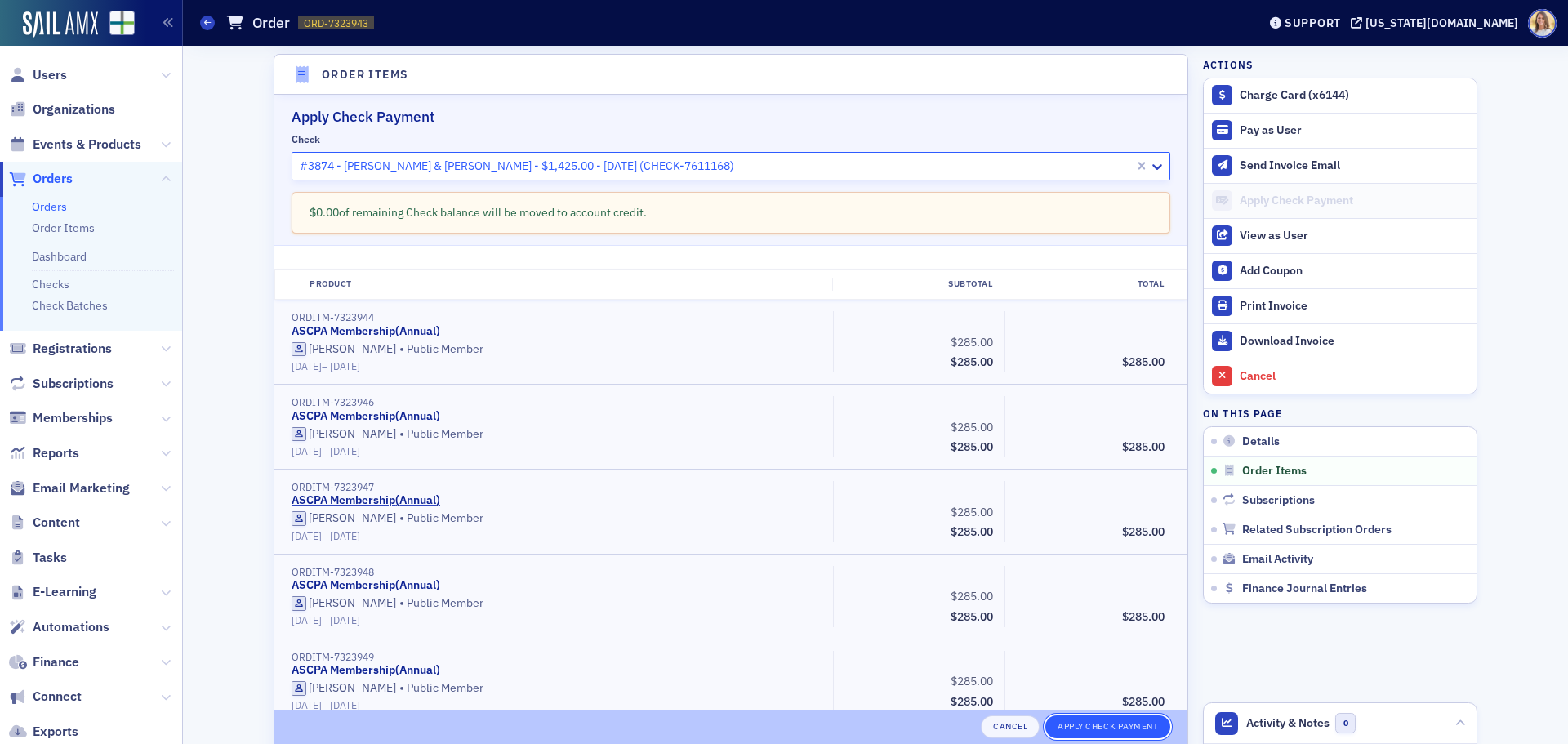
click at [1088, 719] on button "Apply Check Payment" at bounding box center [1108, 726] width 125 height 23
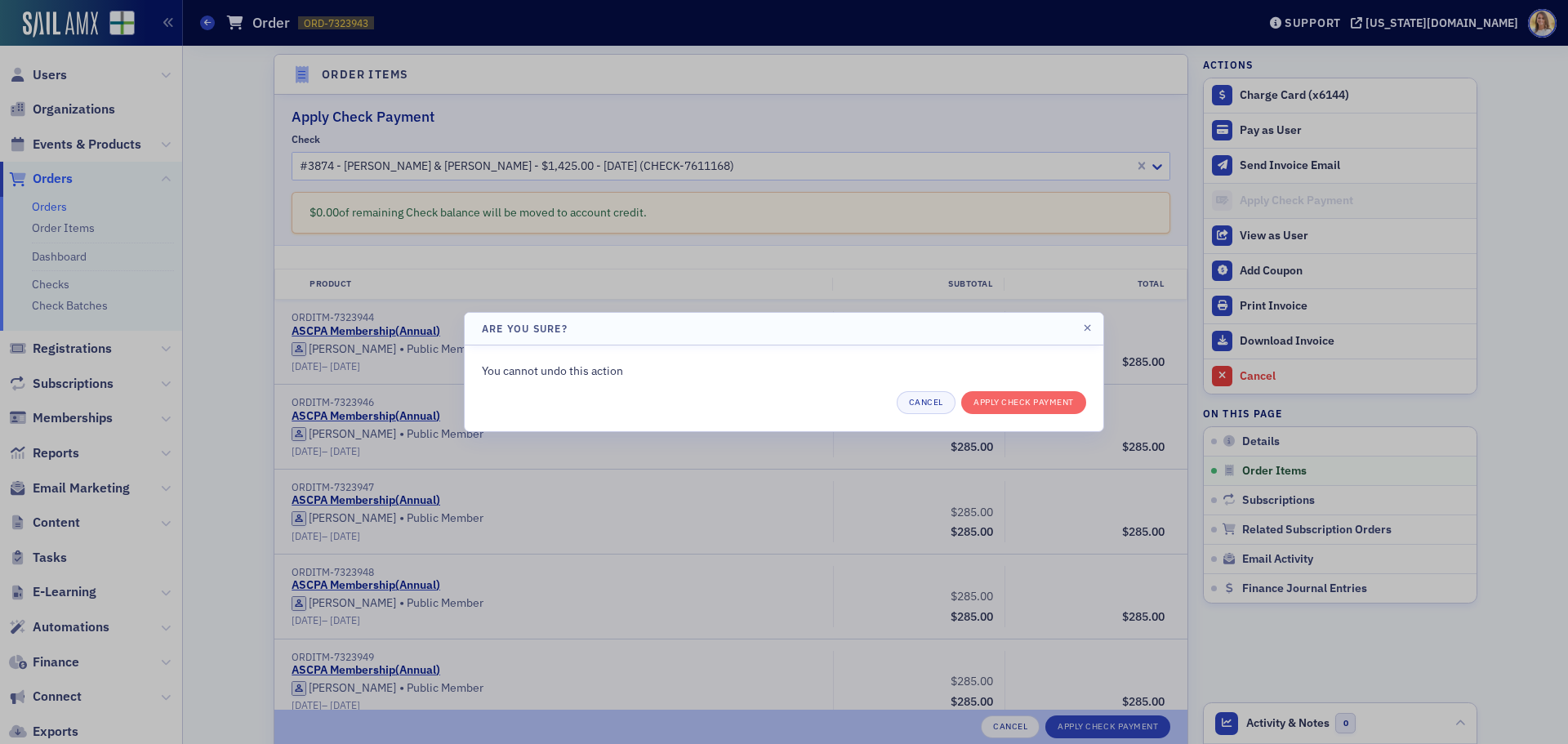
click at [1046, 414] on div "Cancel Apply Check Payment" at bounding box center [784, 402] width 604 height 23
click at [1045, 399] on button "Apply Check Payment" at bounding box center [1024, 402] width 125 height 23
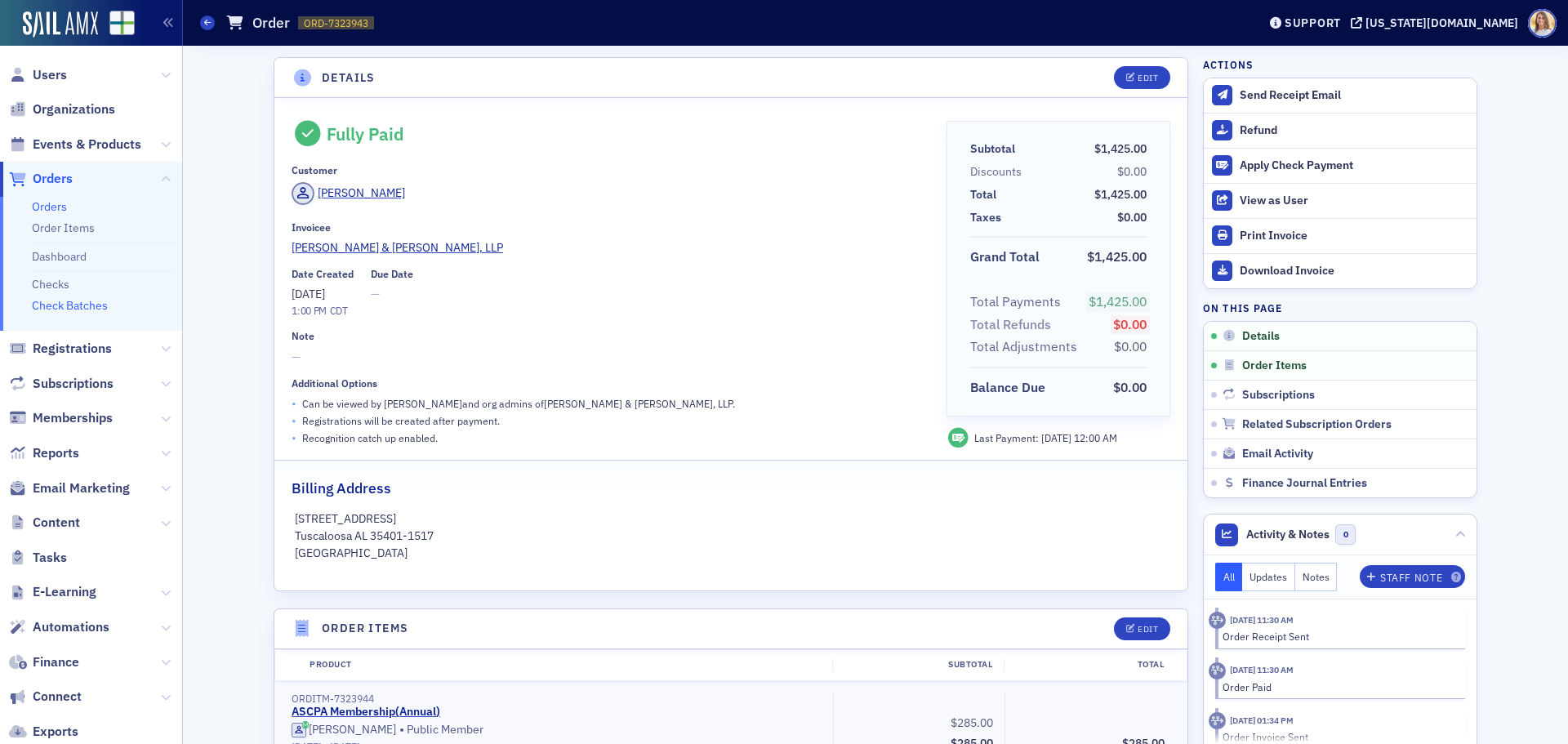
click at [71, 306] on link "Check Batches" at bounding box center [70, 306] width 76 height 15
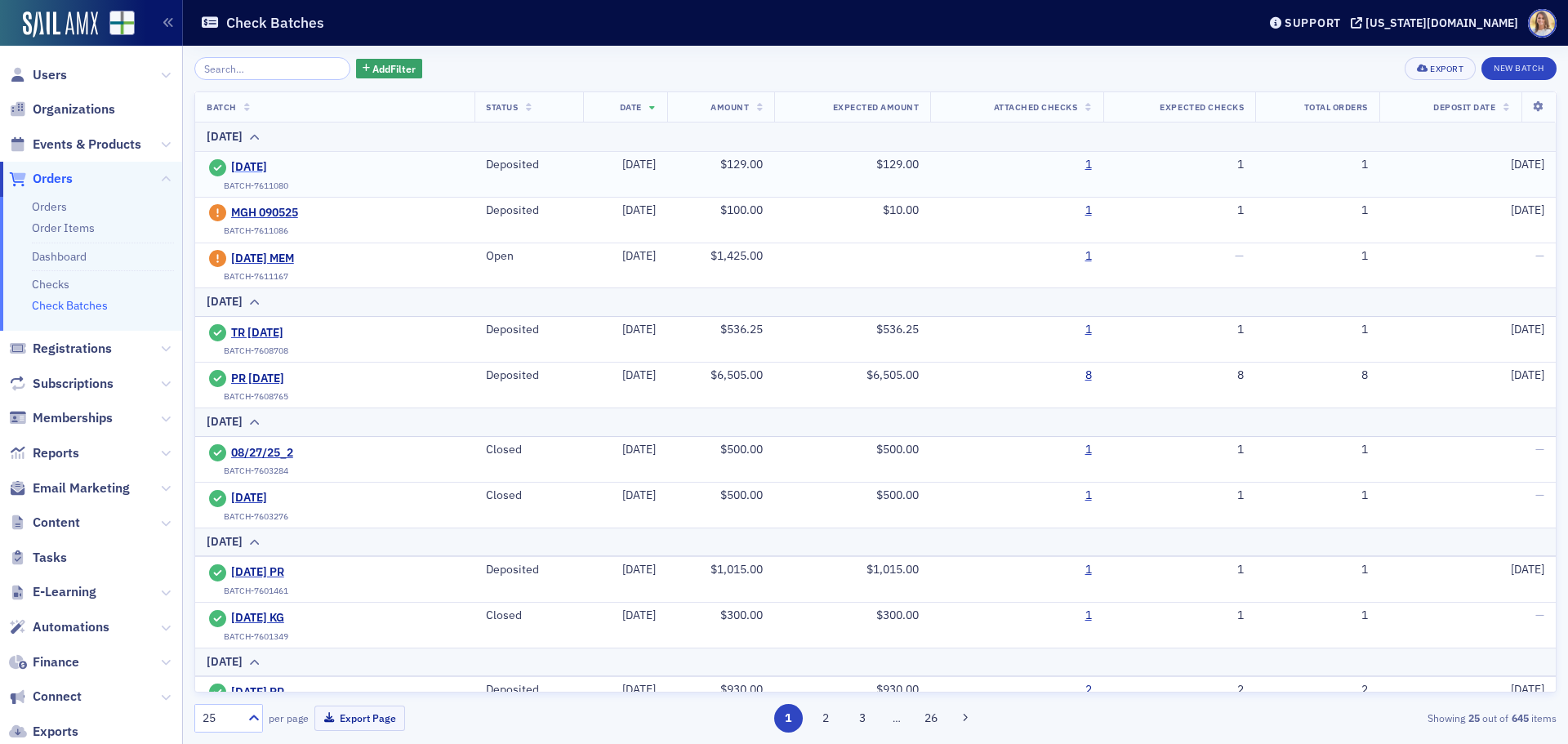
click at [268, 163] on span "[DATE]" at bounding box center [305, 167] width 149 height 15
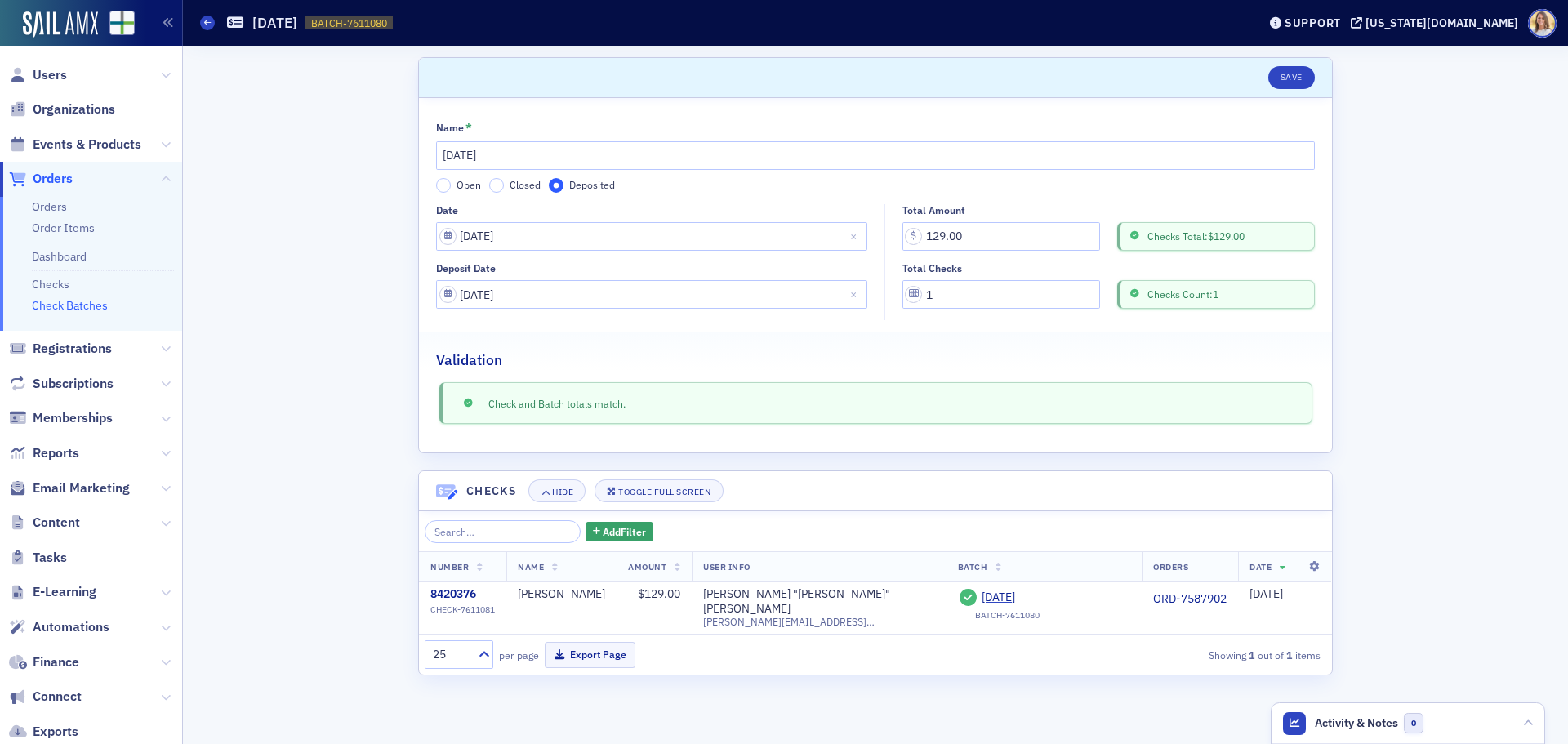
click at [73, 306] on link "Check Batches" at bounding box center [70, 306] width 76 height 15
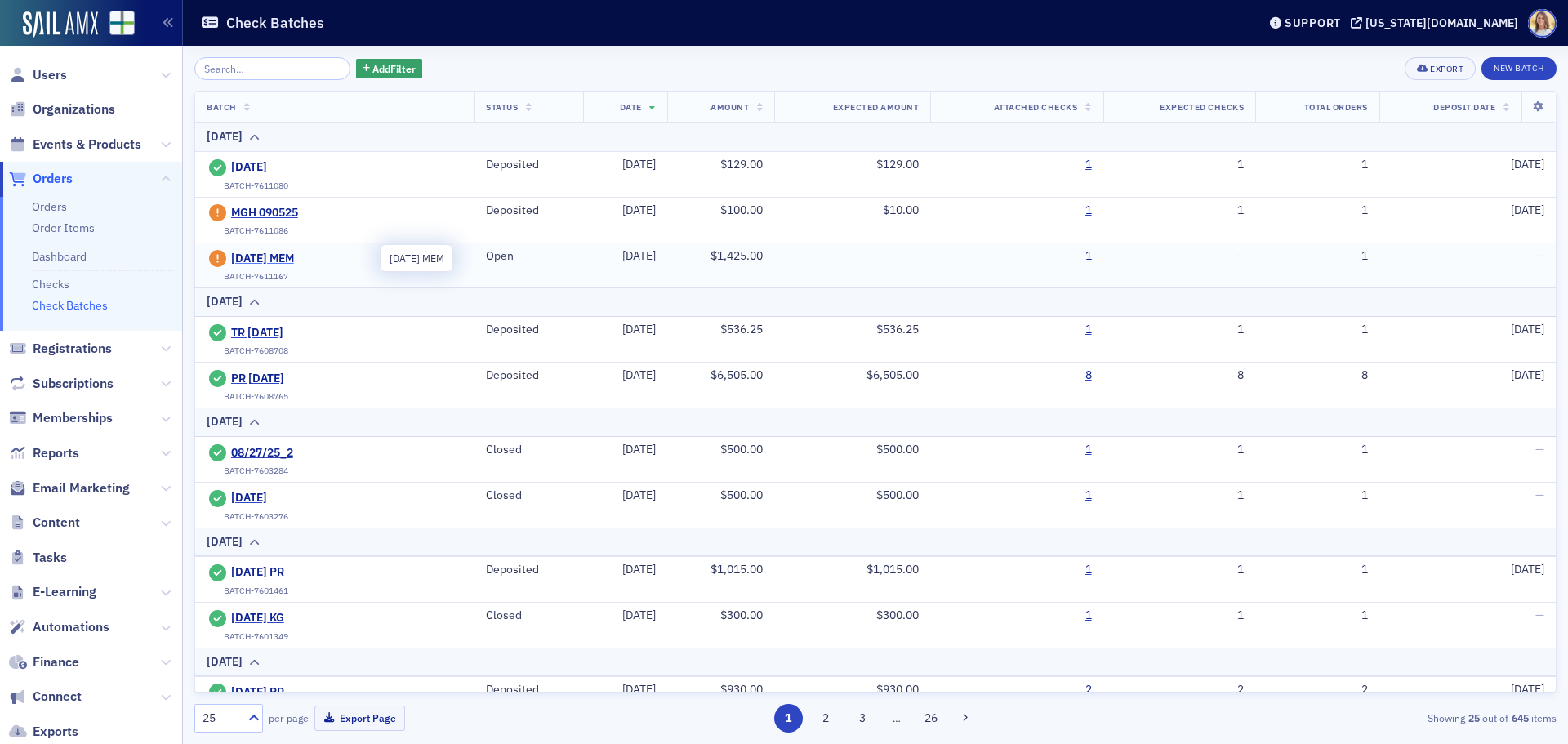
click at [273, 257] on span "[DATE] MEM" at bounding box center [305, 259] width 149 height 15
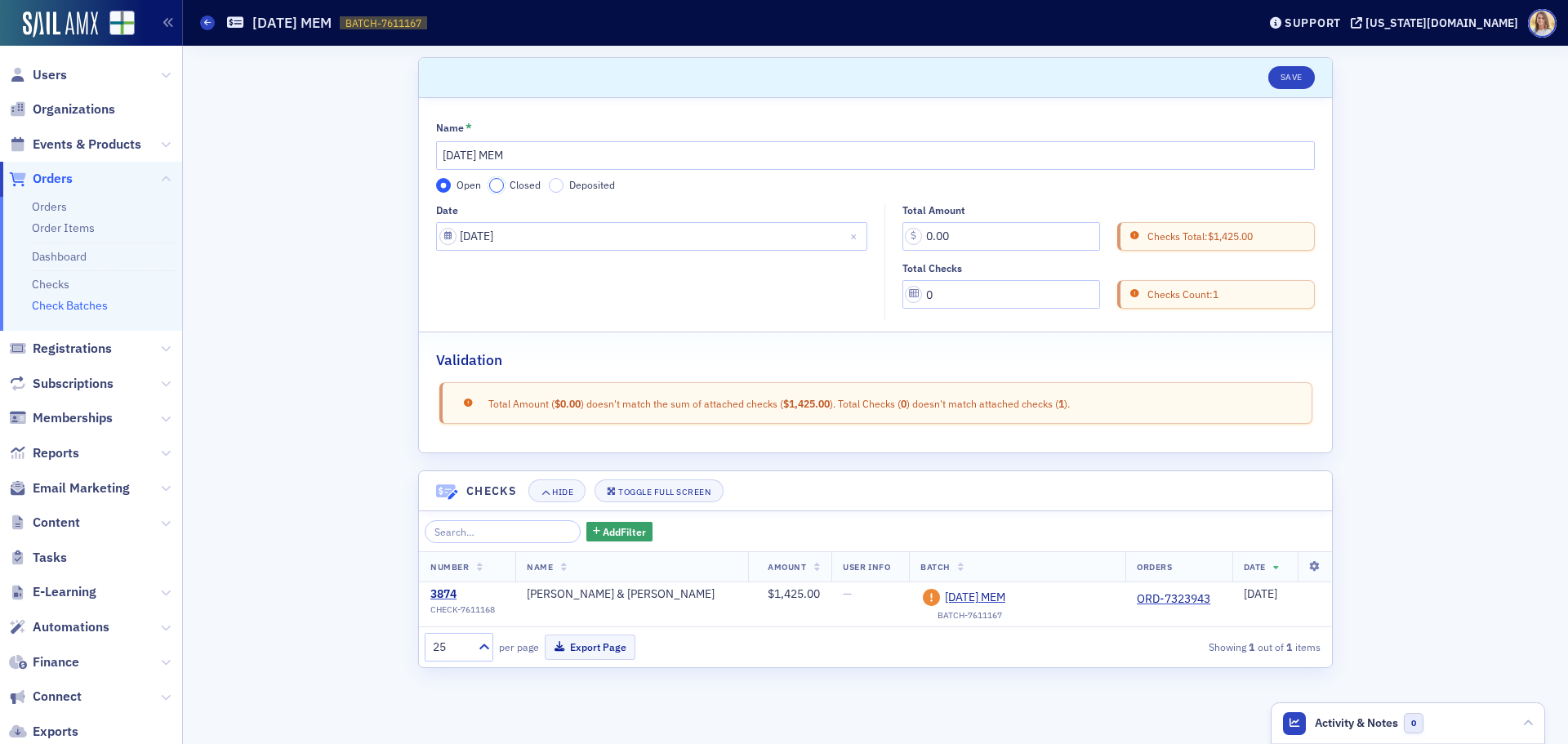
click at [495, 186] on input "Closed" at bounding box center [497, 185] width 15 height 15
click at [967, 231] on input "0.00" at bounding box center [1001, 236] width 197 height 28
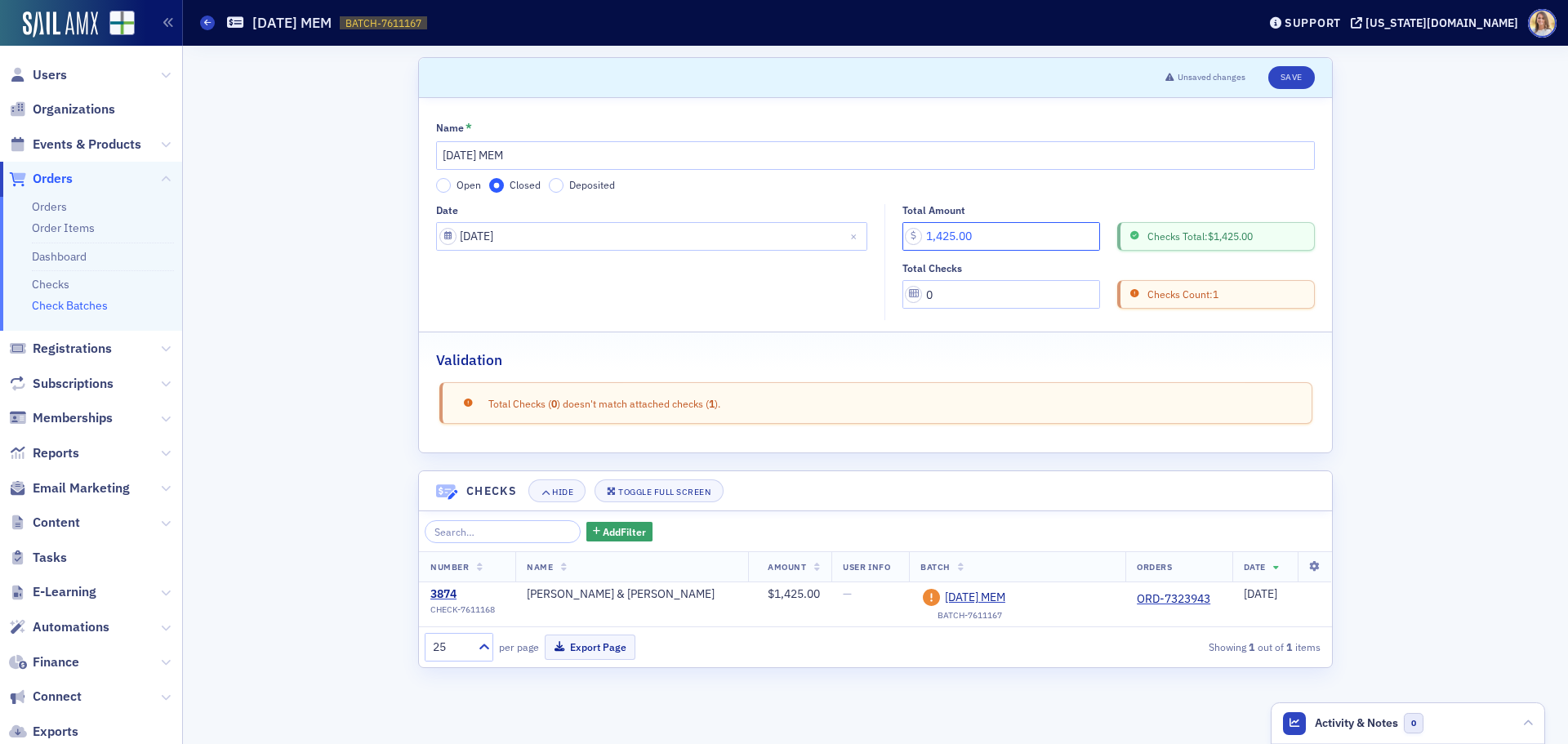
type input "1,425.00"
drag, startPoint x: 984, startPoint y: 298, endPoint x: 872, endPoint y: 301, distance: 112.0
click at [872, 301] on div "Date 09/05/2025 Total Amount 1,425.00 Checks Total: $1,425.00 Total Checks 0 Ch…" at bounding box center [875, 262] width 879 height 117
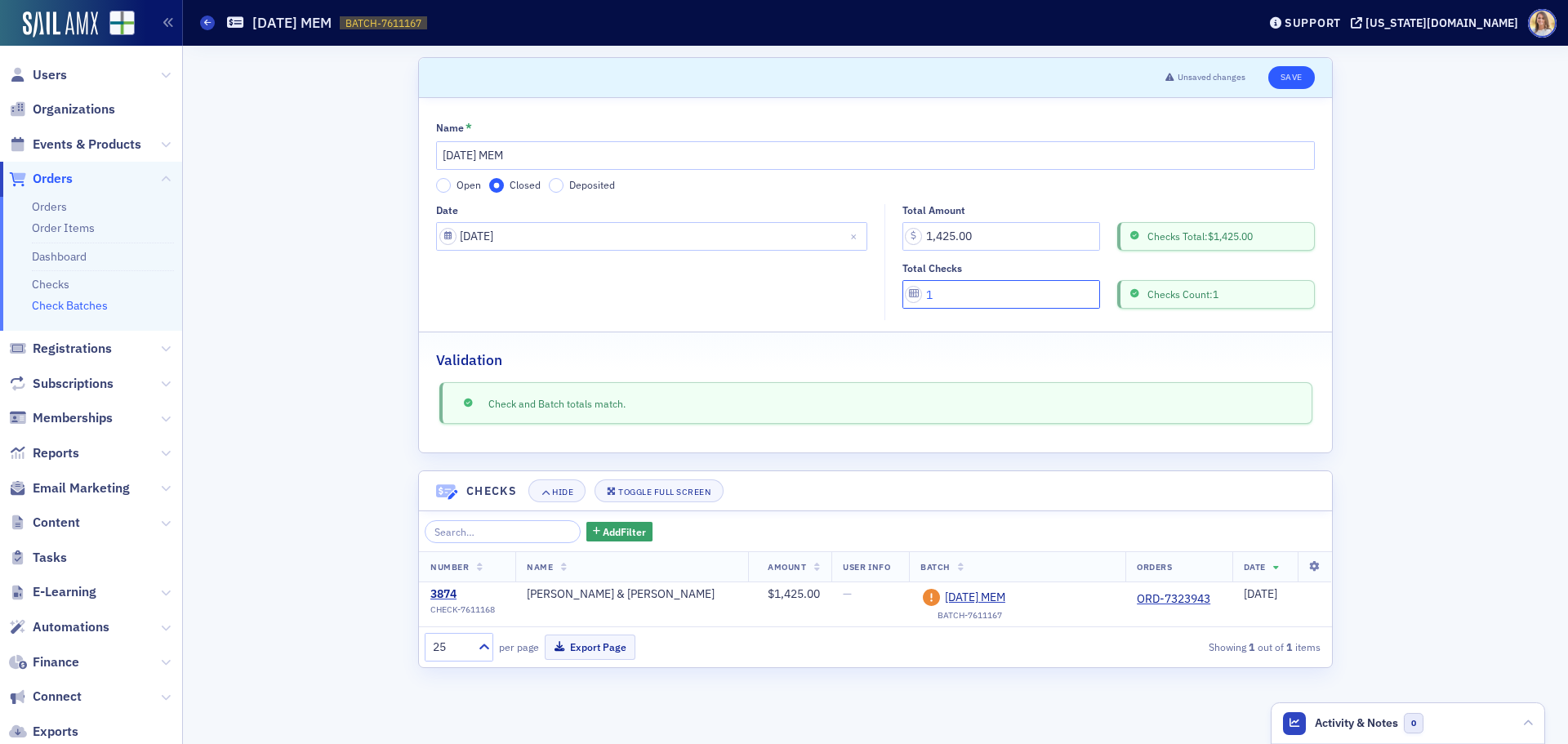
type input "1"
click at [1298, 81] on button "Save" at bounding box center [1291, 77] width 47 height 23
click at [569, 648] on button "Export Page" at bounding box center [590, 647] width 91 height 26
